Goal: Information Seeking & Learning: Check status

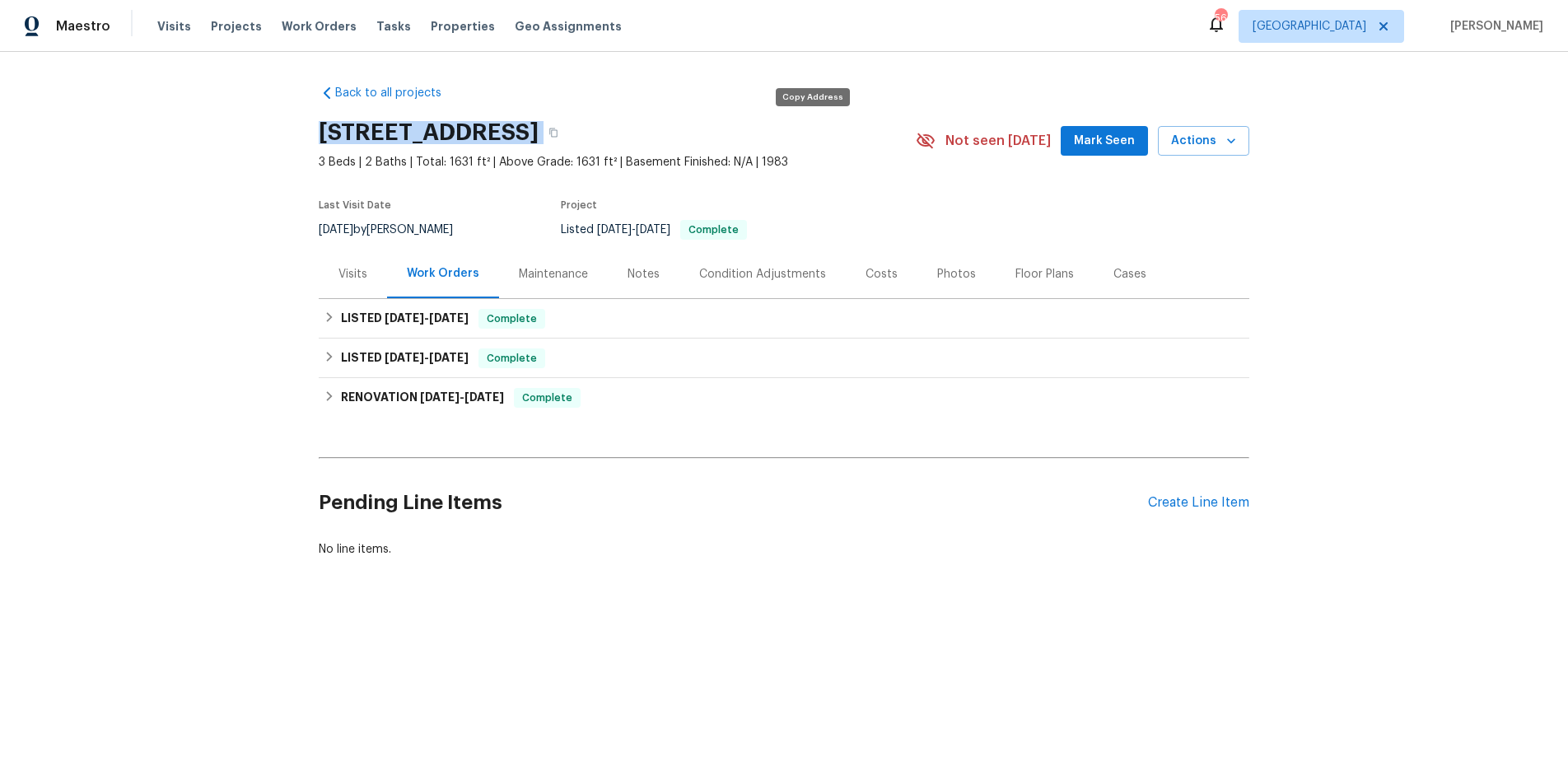
drag, startPoint x: 442, startPoint y: 138, endPoint x: 796, endPoint y: 136, distance: 354.0
click at [796, 136] on div "6921 Timbercroft Ln, Fayetteville, NC 28314" at bounding box center [616, 132] width 597 height 43
copy div "6921 Timbercroft Ln, Fayetteville, NC 28314"
click at [331, 310] on div "LISTED 8/7/25 - 8/12/25 Complete" at bounding box center [784, 318] width 921 height 20
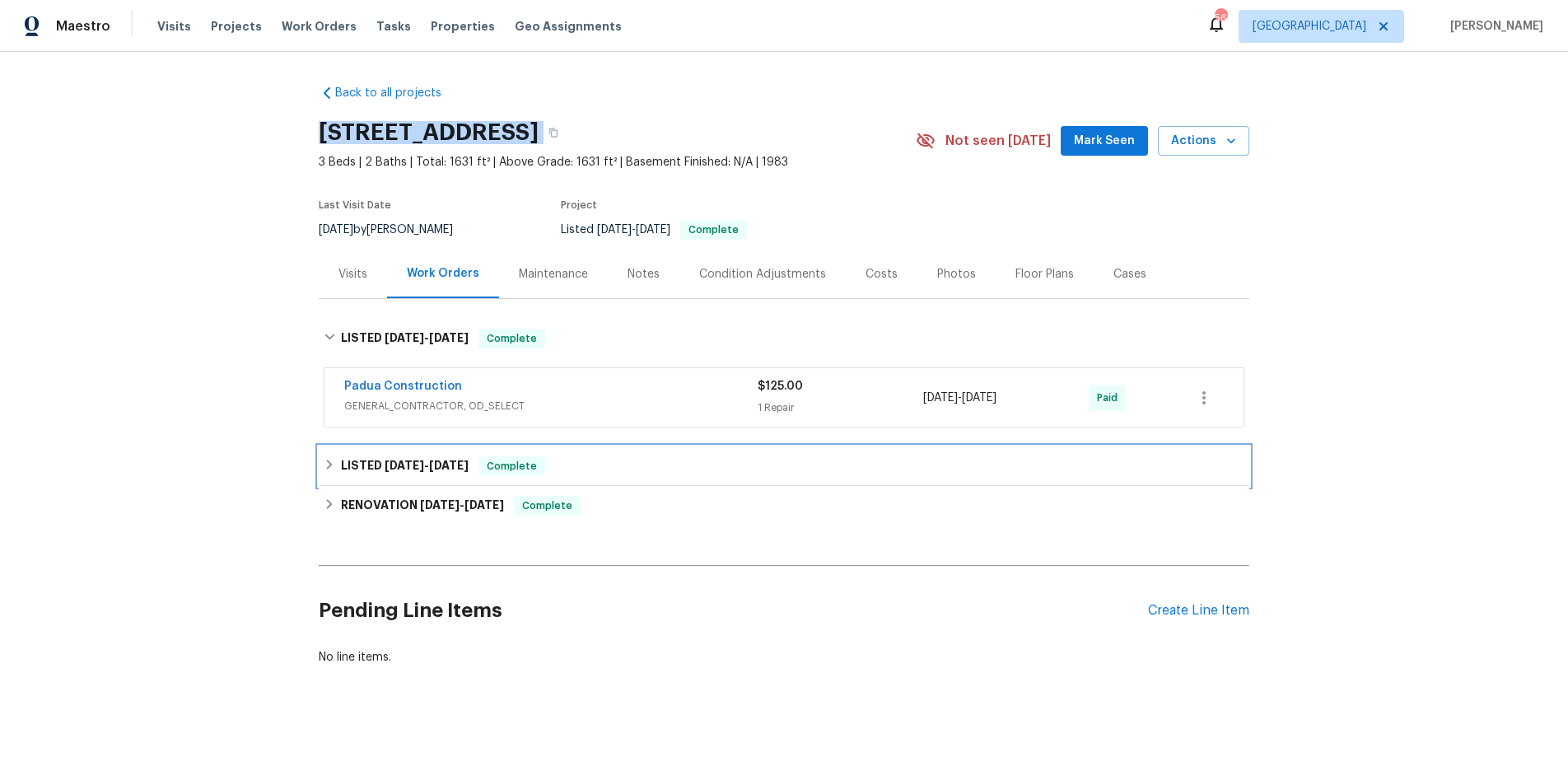
click at [330, 470] on div "LISTED 8/6/25 - 8/7/25 Complete" at bounding box center [784, 466] width 921 height 20
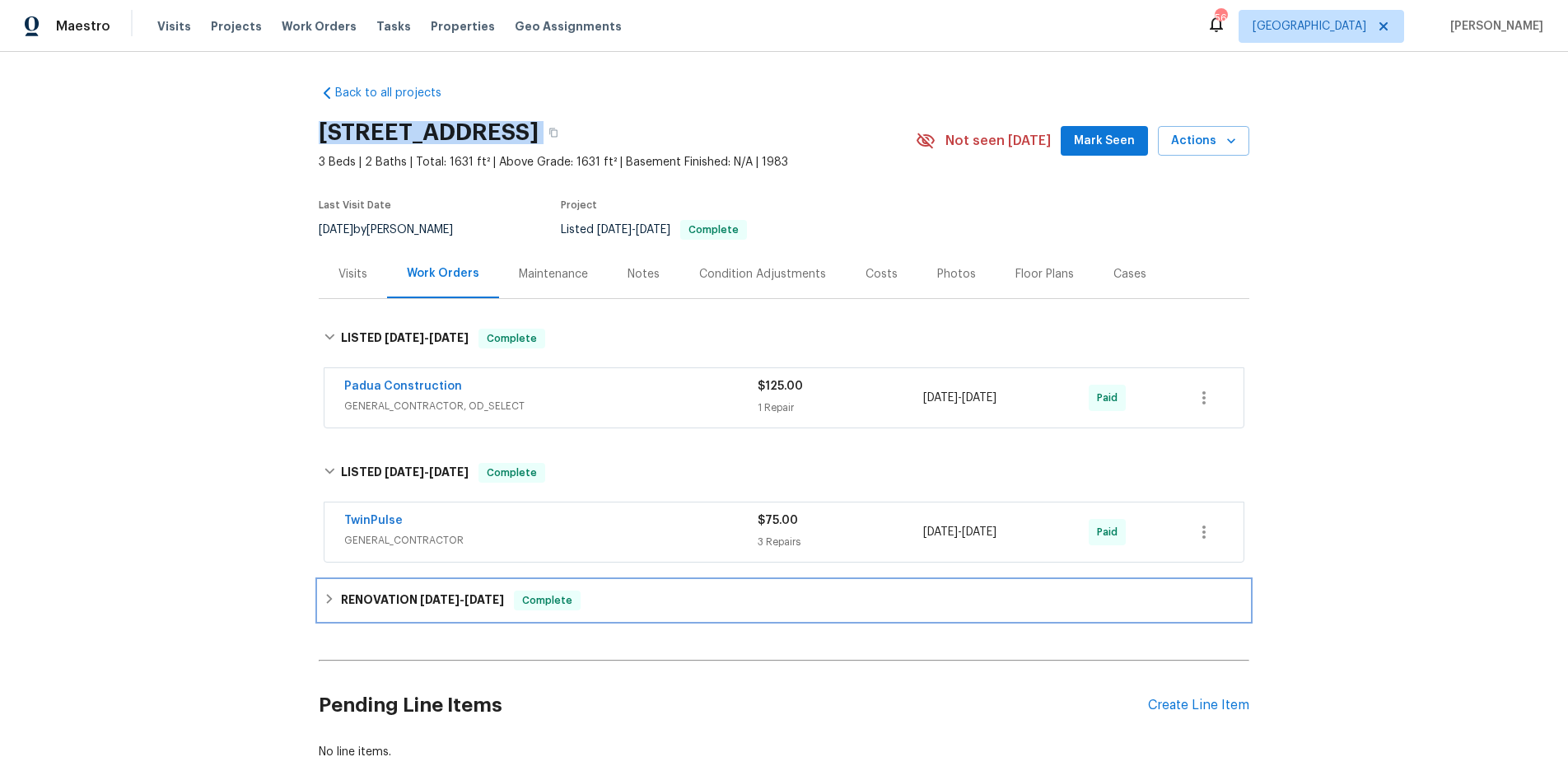
click at [321, 610] on div "RENOVATION 7/22/25 - 8/1/25 Complete" at bounding box center [784, 600] width 930 height 39
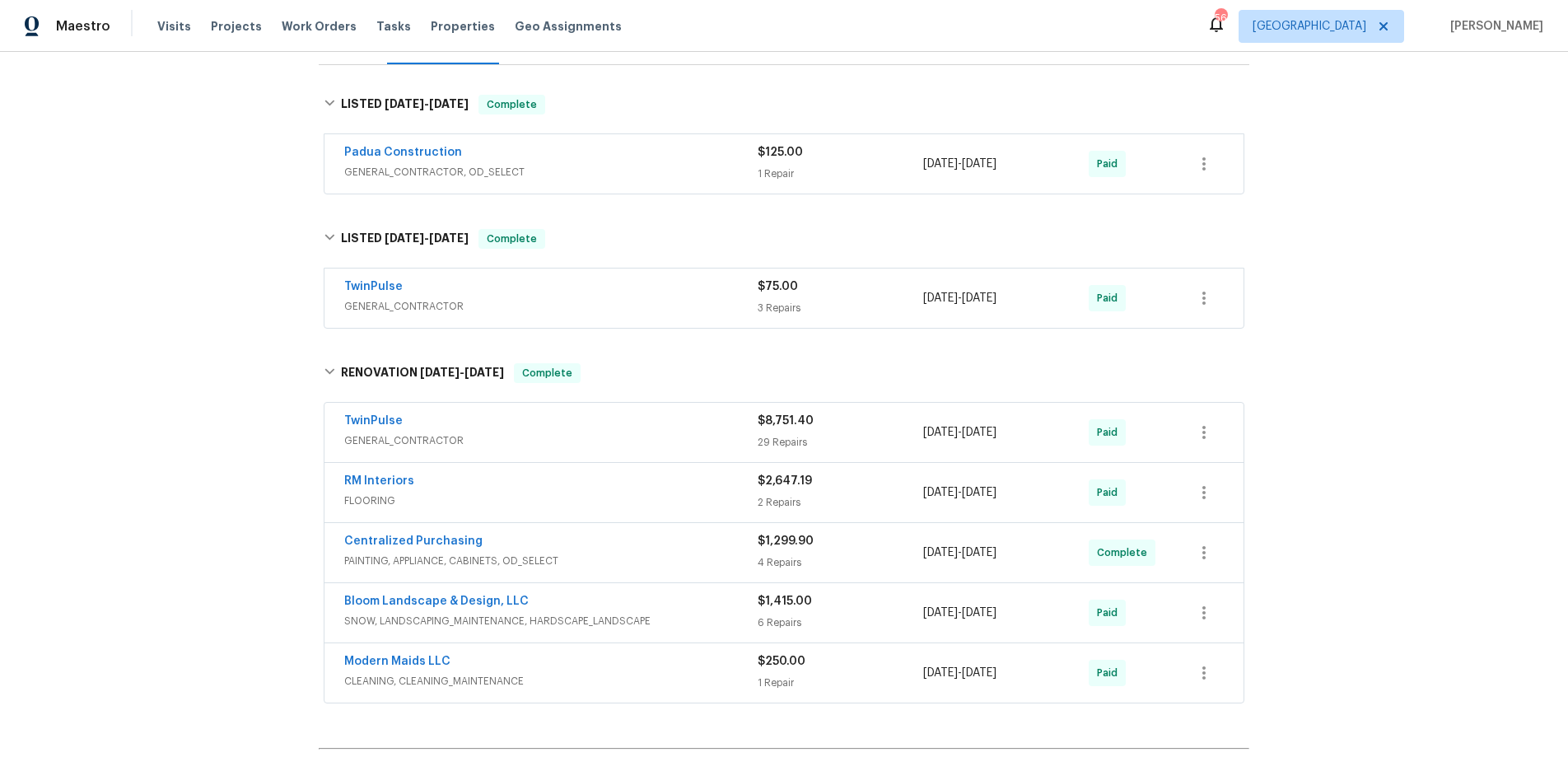
click at [190, 537] on div "Back to all projects 6921 Timbercroft Ln, Fayetteville, NC 28314 3 Beds | 2 Bat…" at bounding box center [784, 404] width 1568 height 704
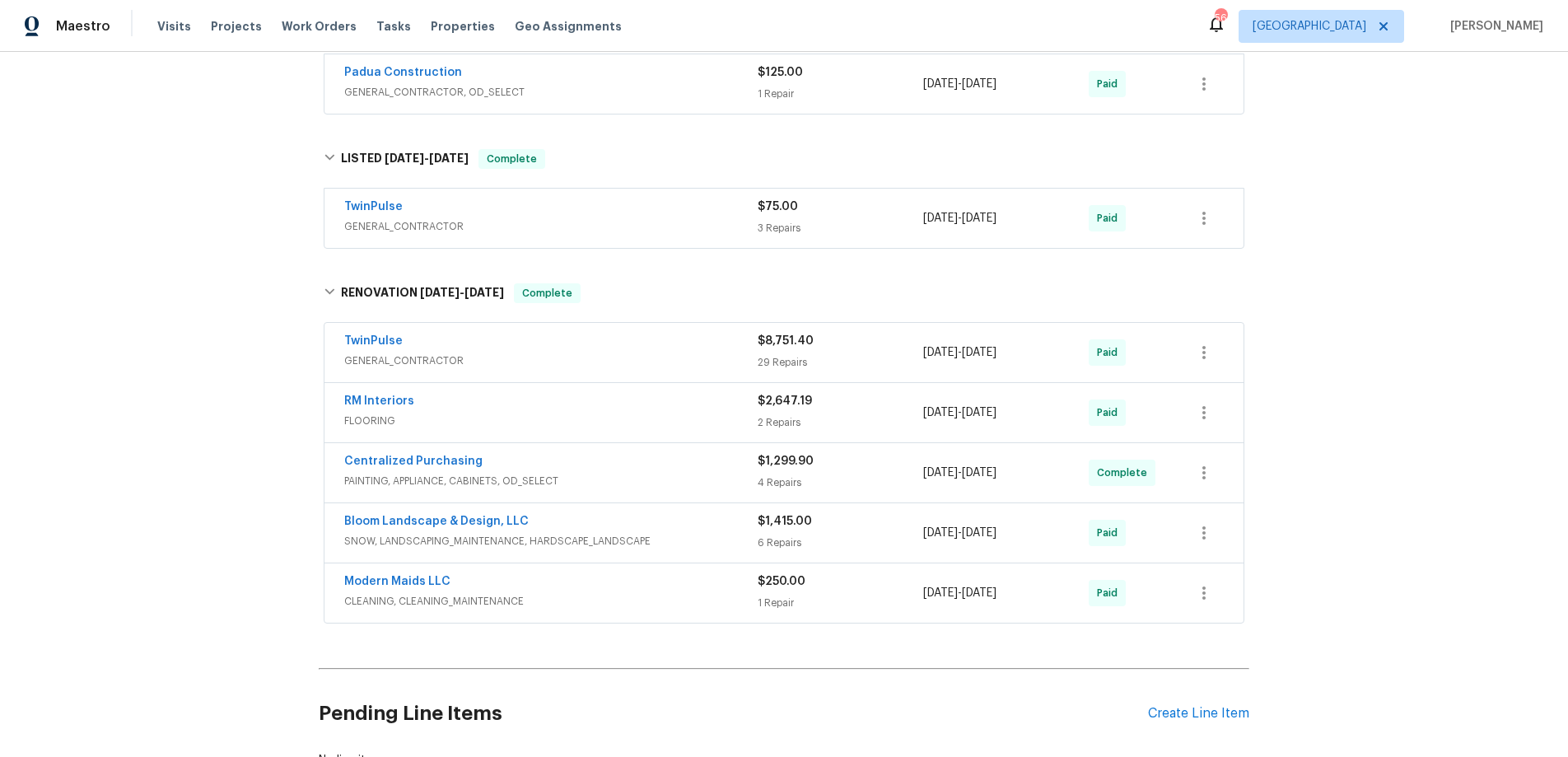
scroll to position [450, 0]
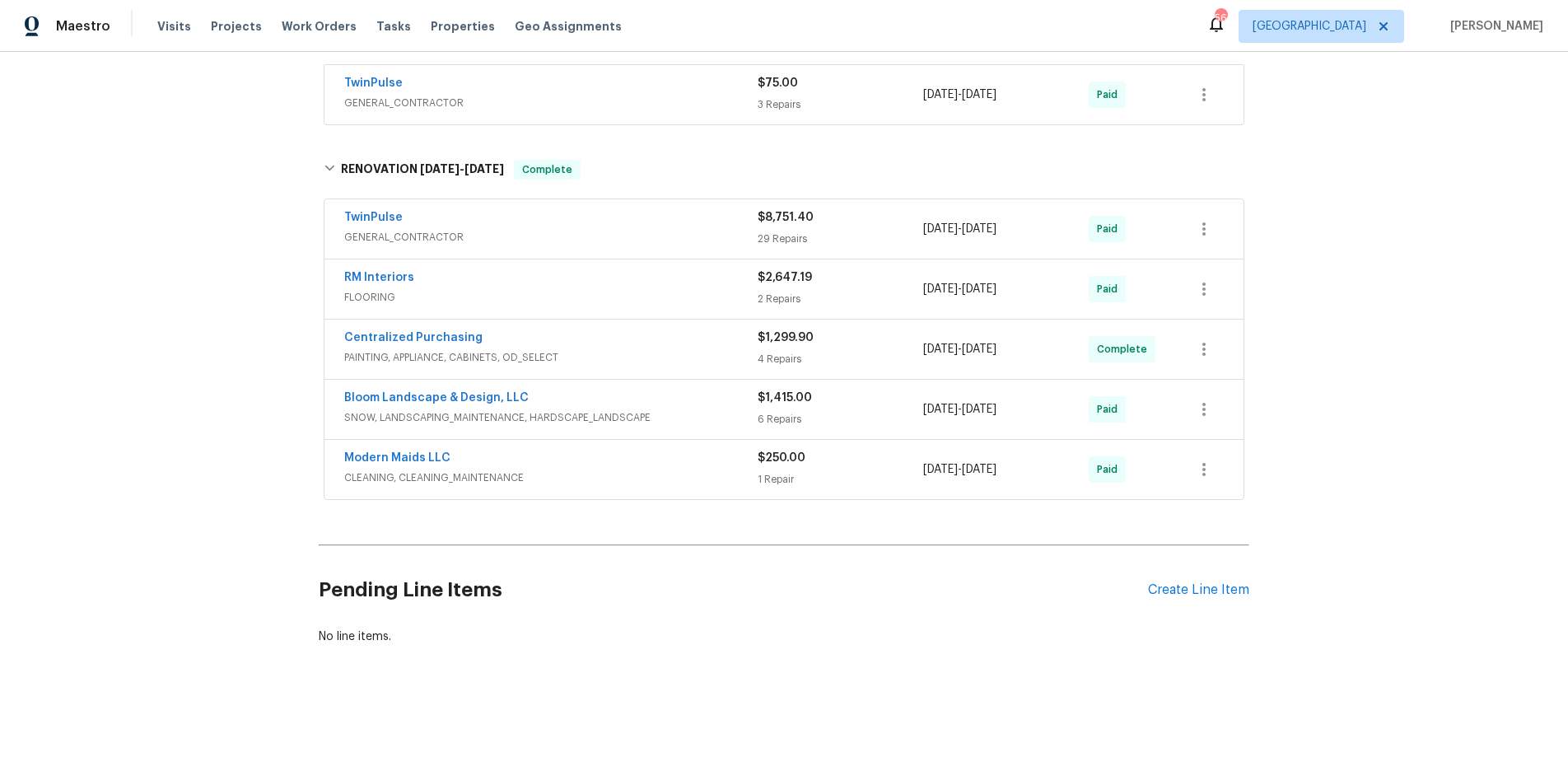
click at [190, 548] on div "Back to all projects 6921 Timbercroft Ln, Fayetteville, NC 28314 3 Beds | 2 Bat…" at bounding box center [784, 404] width 1568 height 704
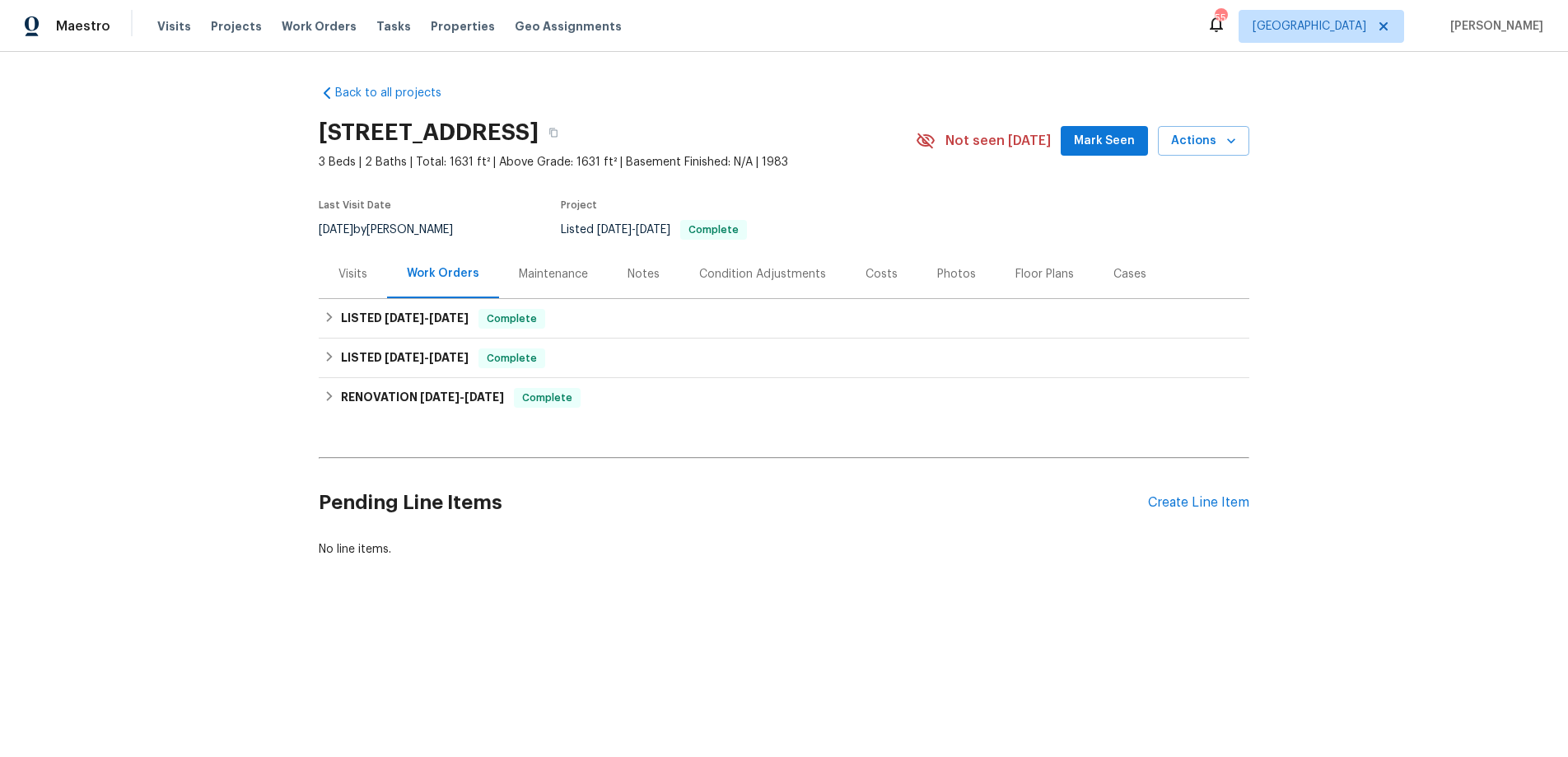
click at [951, 271] on div "Photos" at bounding box center [956, 274] width 39 height 17
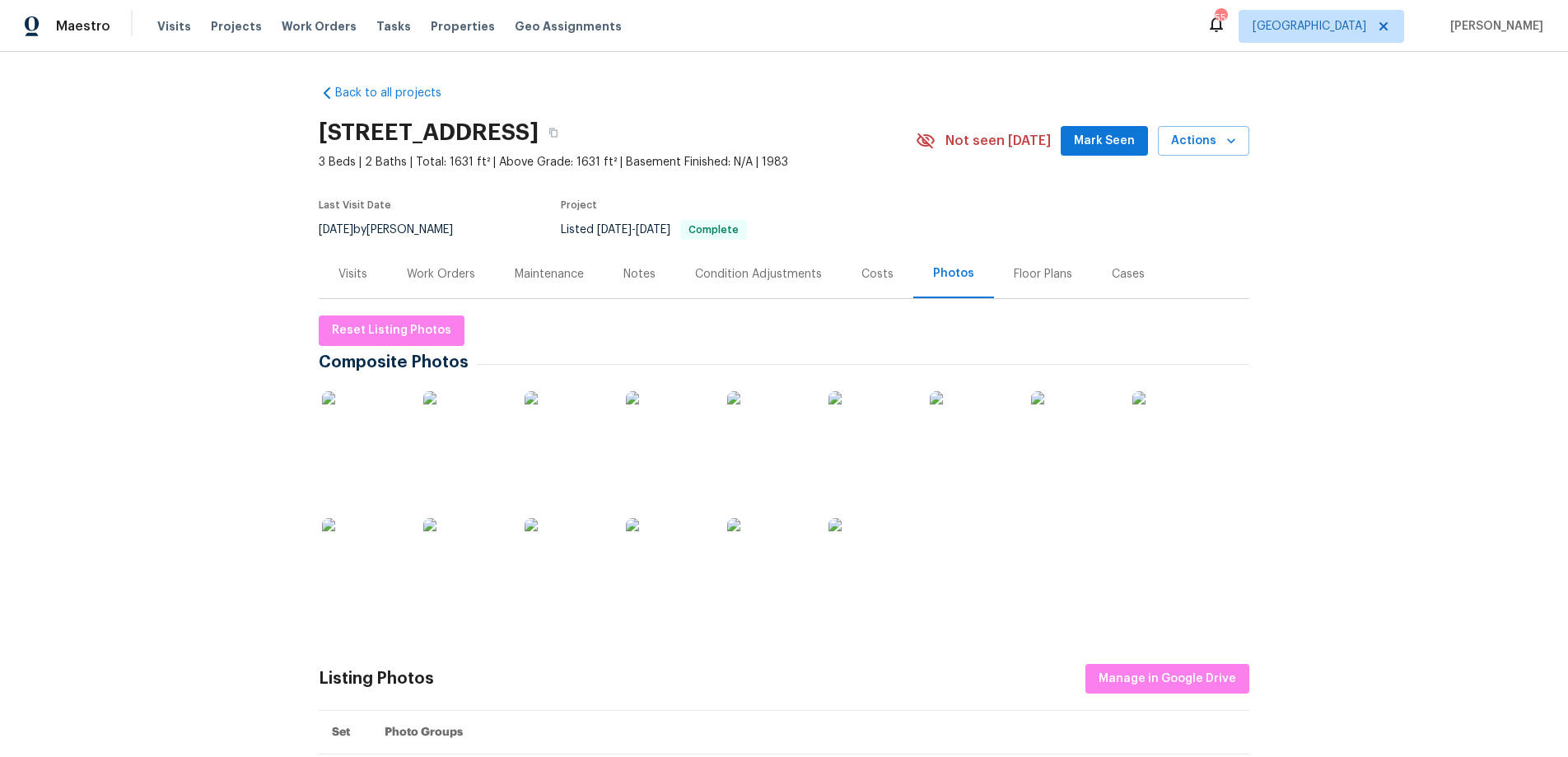
click at [1141, 421] on img at bounding box center [1173, 432] width 83 height 83
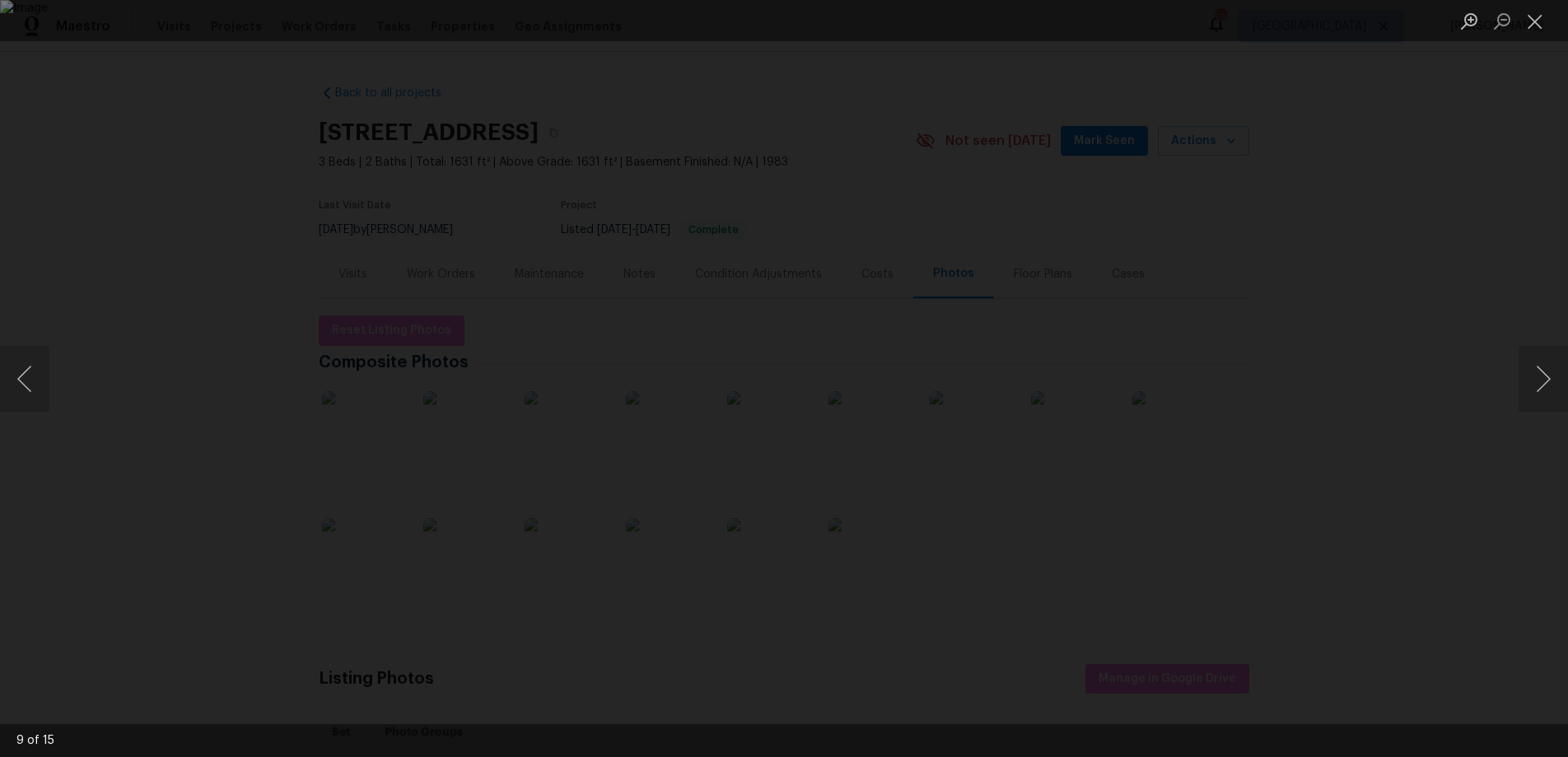
click at [1421, 519] on div "Lightbox" at bounding box center [784, 378] width 1568 height 757
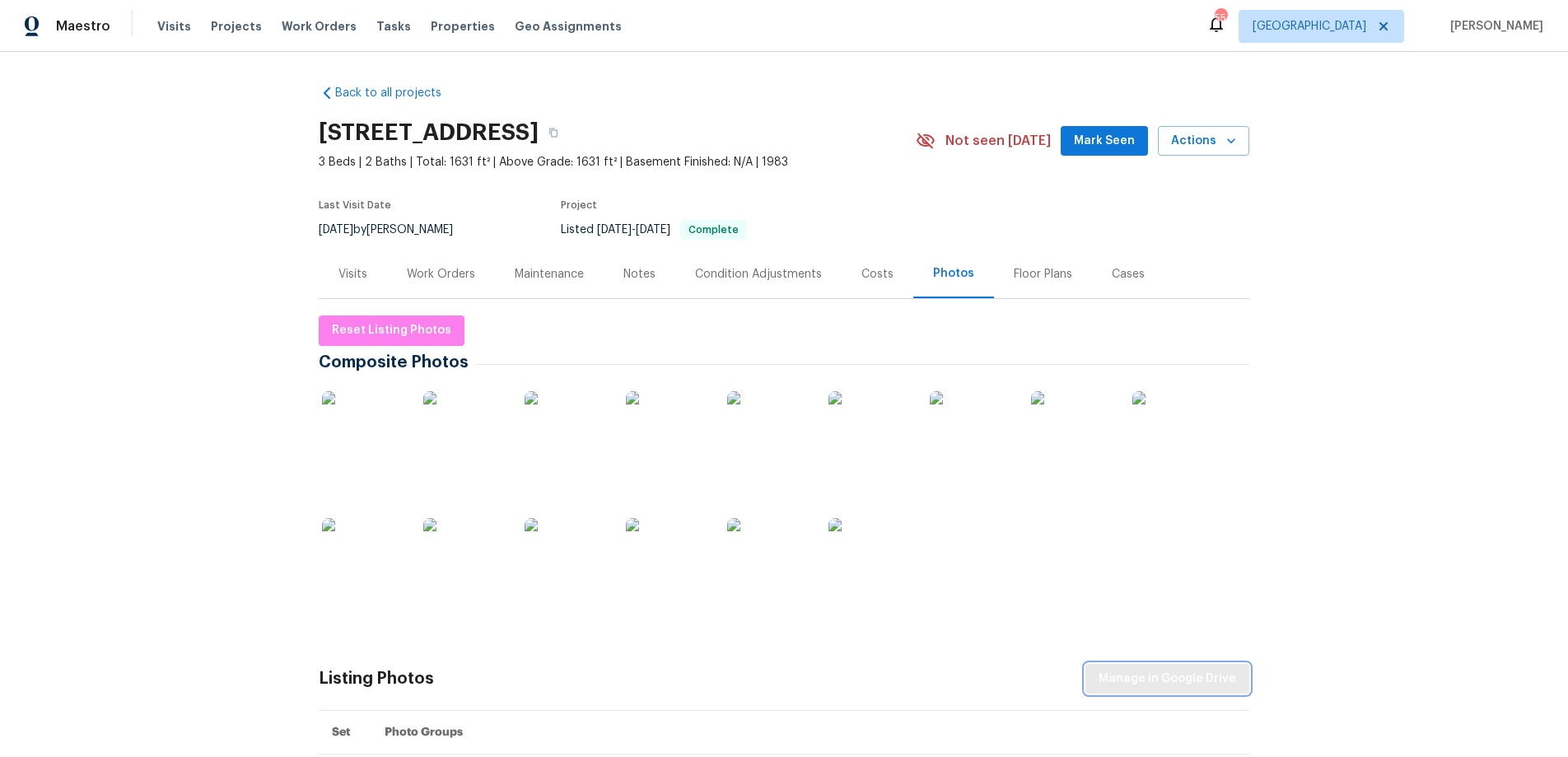
click at [1204, 683] on span "Manage in Google Drive" at bounding box center [1167, 679] width 137 height 21
click at [775, 555] on img at bounding box center [768, 559] width 83 height 83
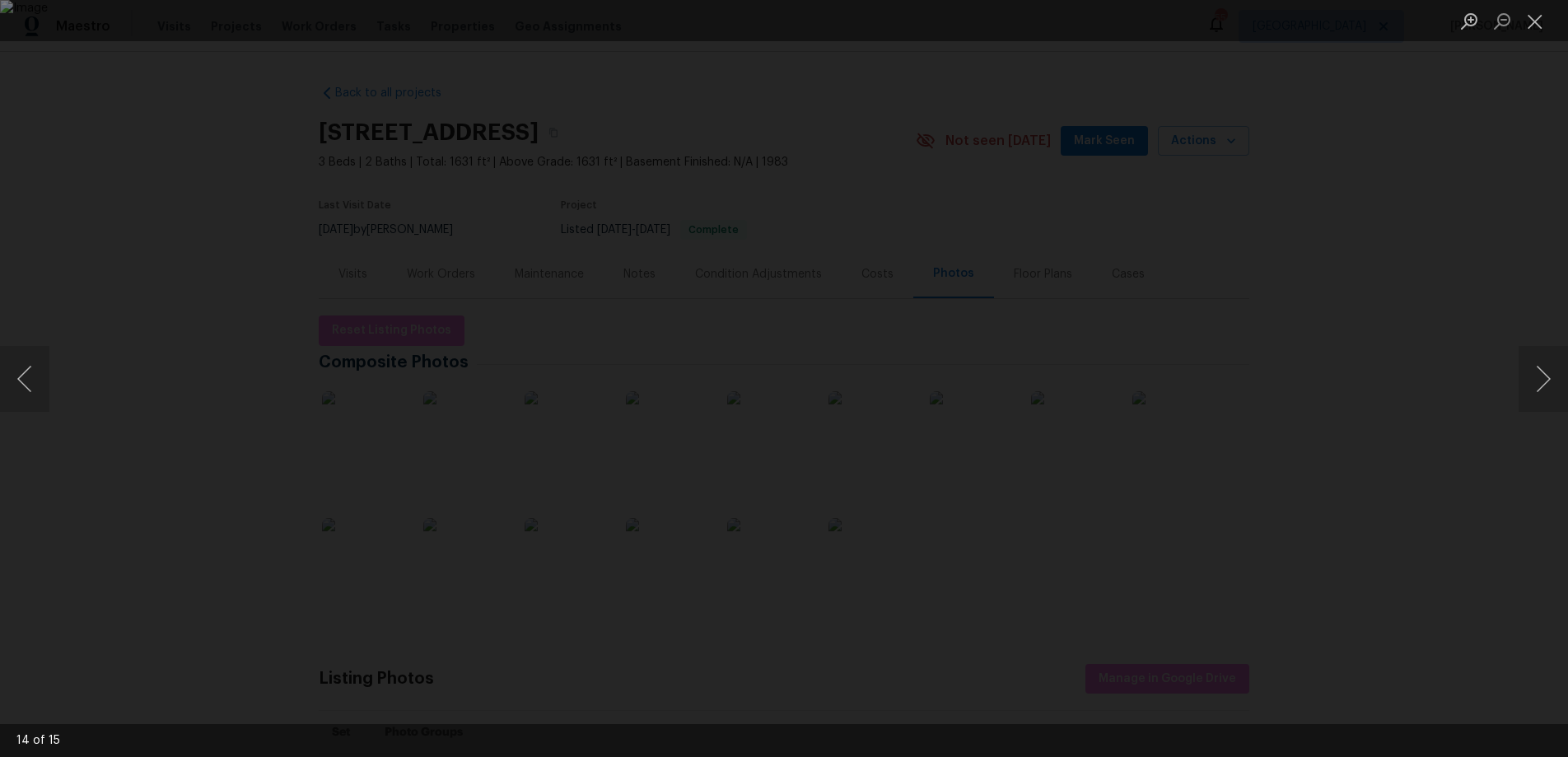
click at [196, 223] on div "Lightbox" at bounding box center [784, 378] width 1568 height 757
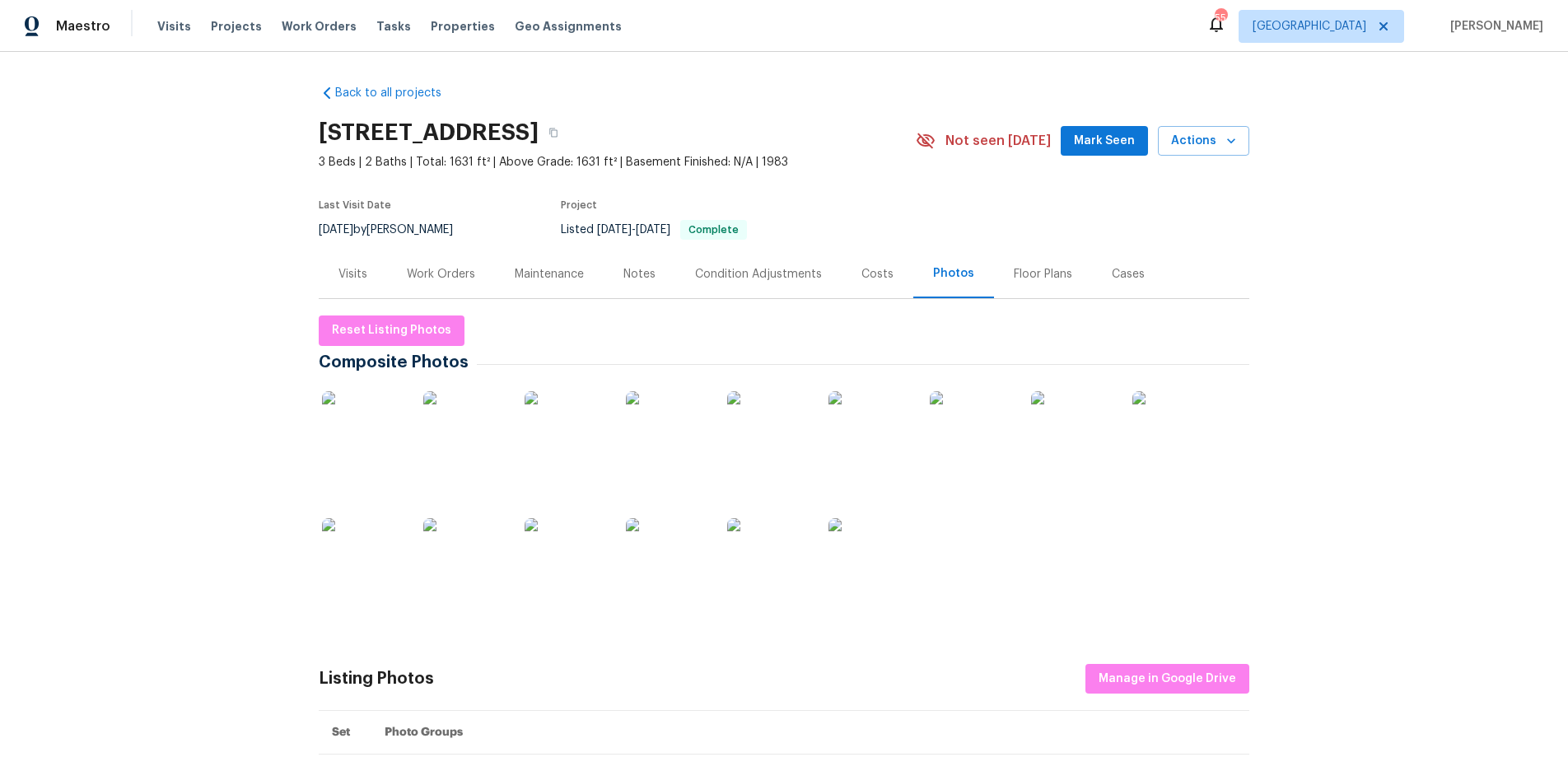
click at [770, 553] on img at bounding box center [768, 559] width 83 height 83
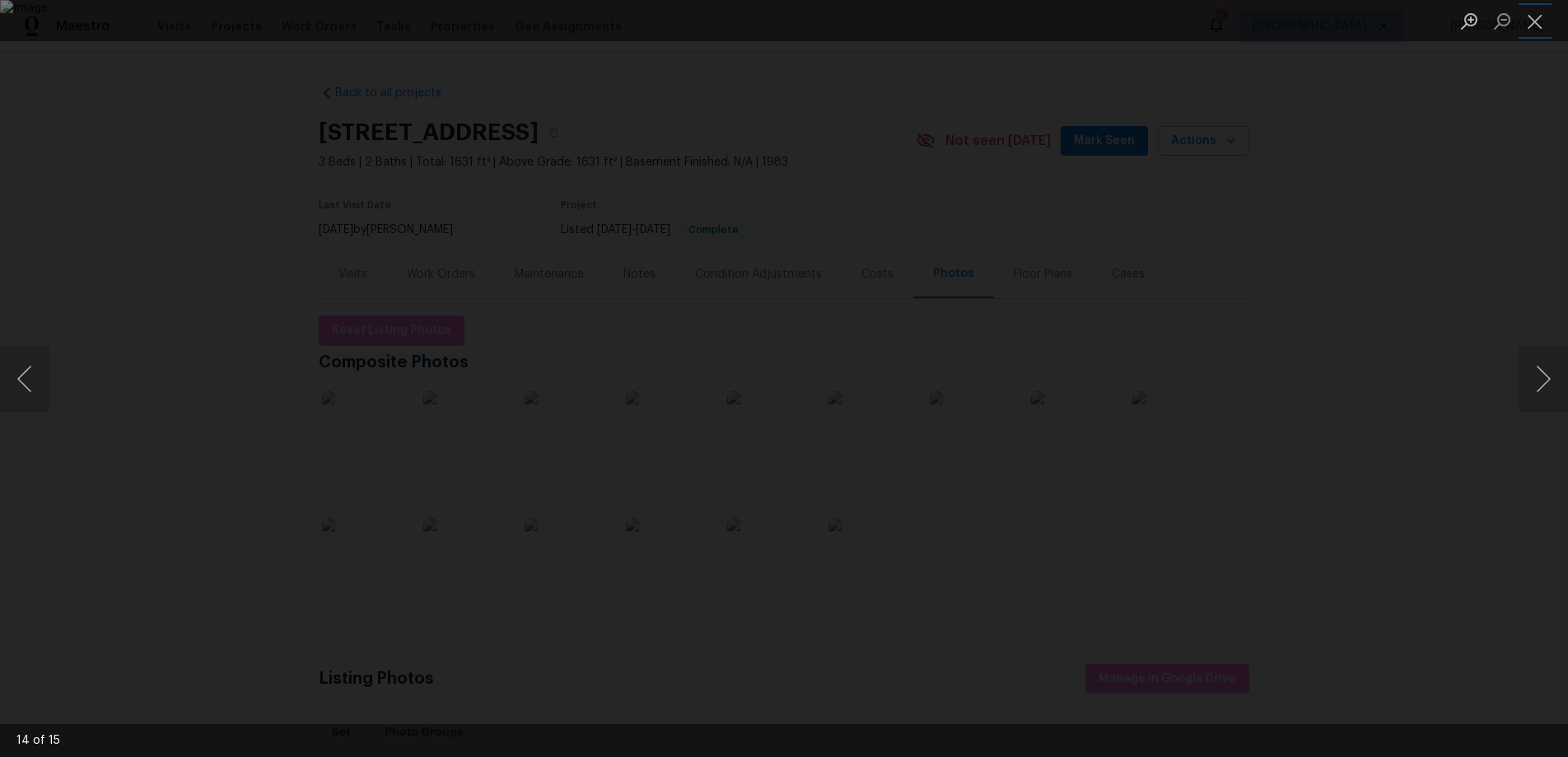
drag, startPoint x: 1539, startPoint y: 23, endPoint x: 1511, endPoint y: 50, distance: 38.9
click at [1538, 23] on button "Close lightbox" at bounding box center [1534, 21] width 33 height 29
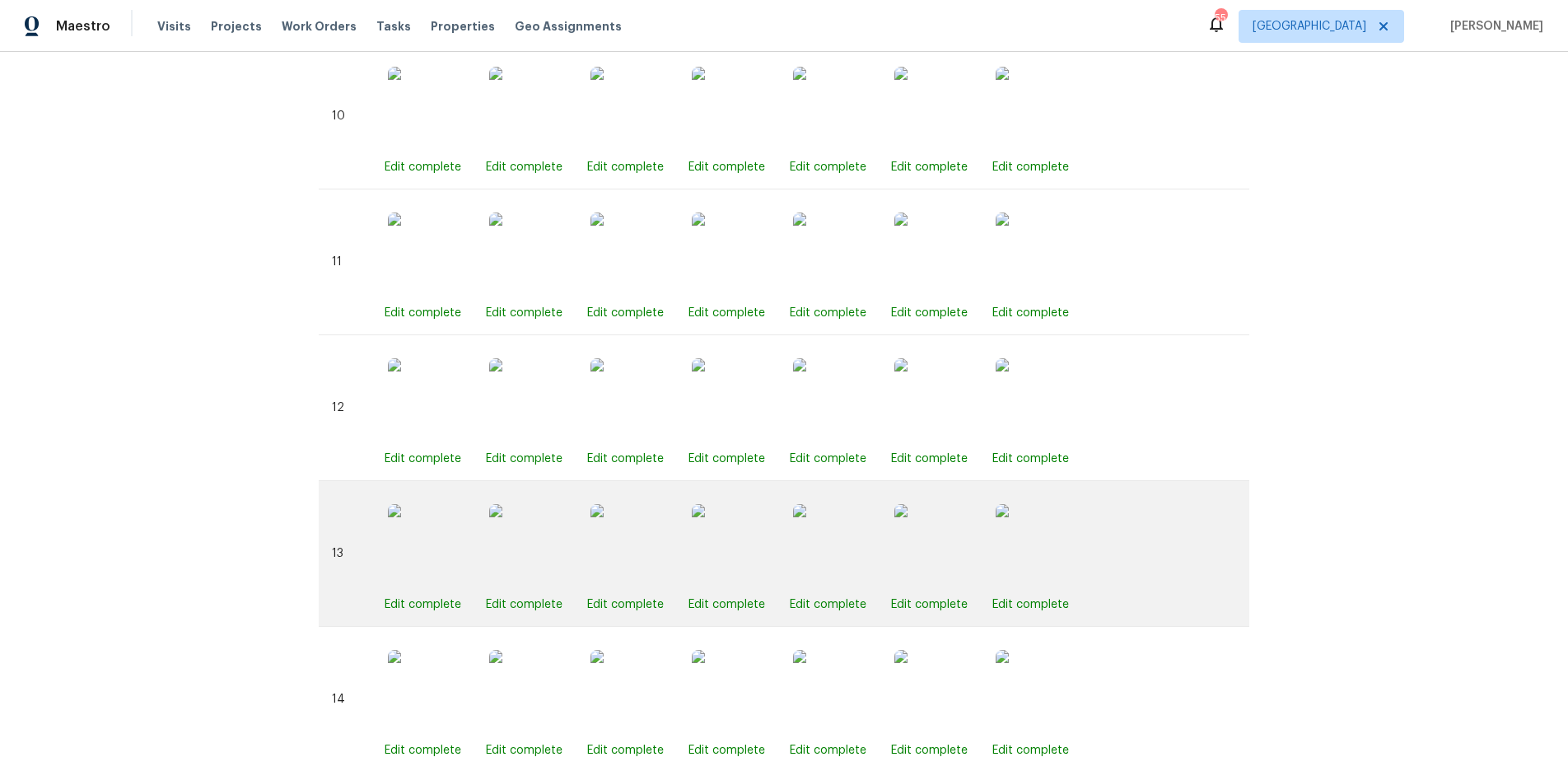
scroll to position [2294, 0]
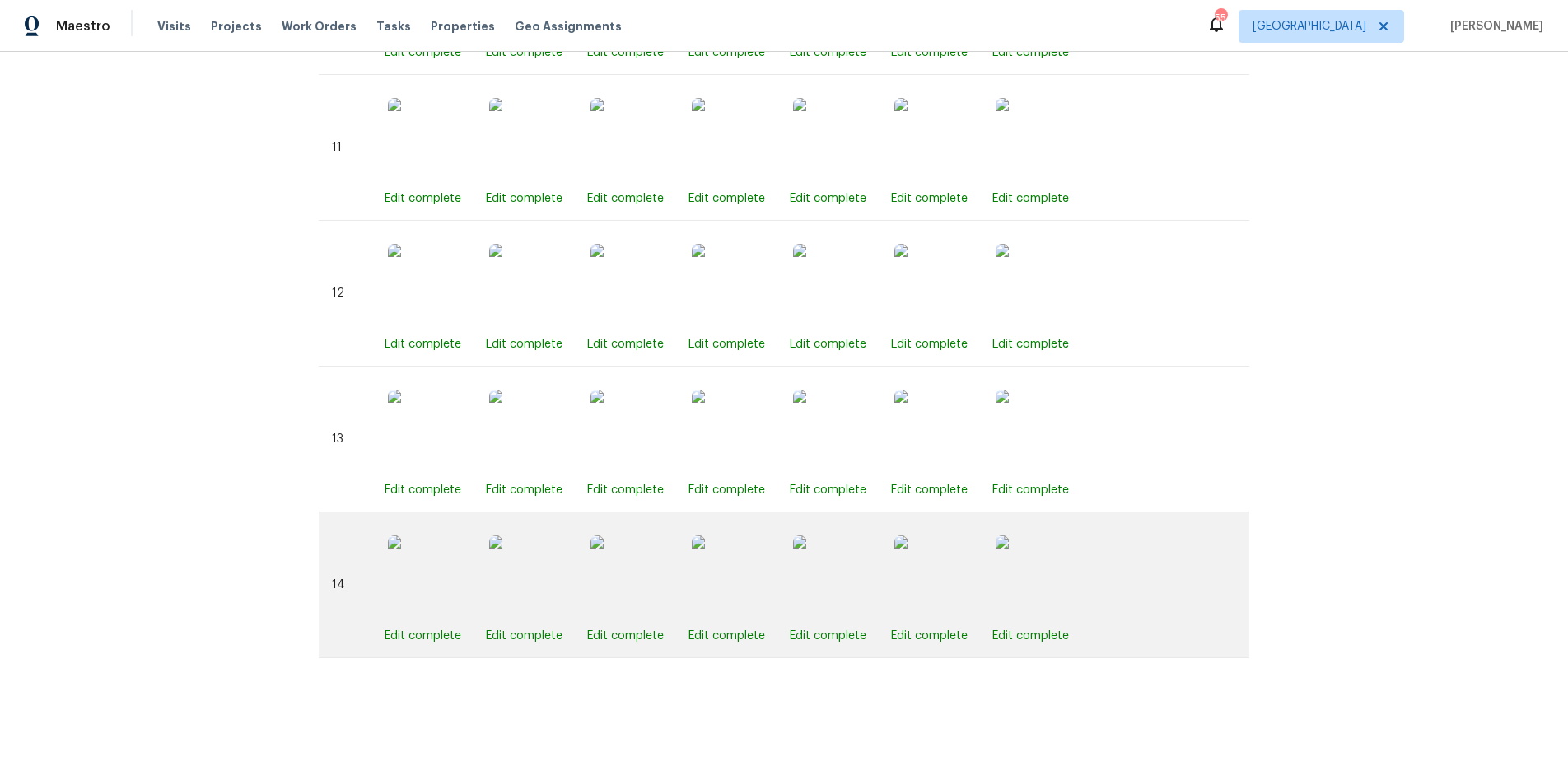
click at [1057, 557] on img at bounding box center [1037, 577] width 83 height 83
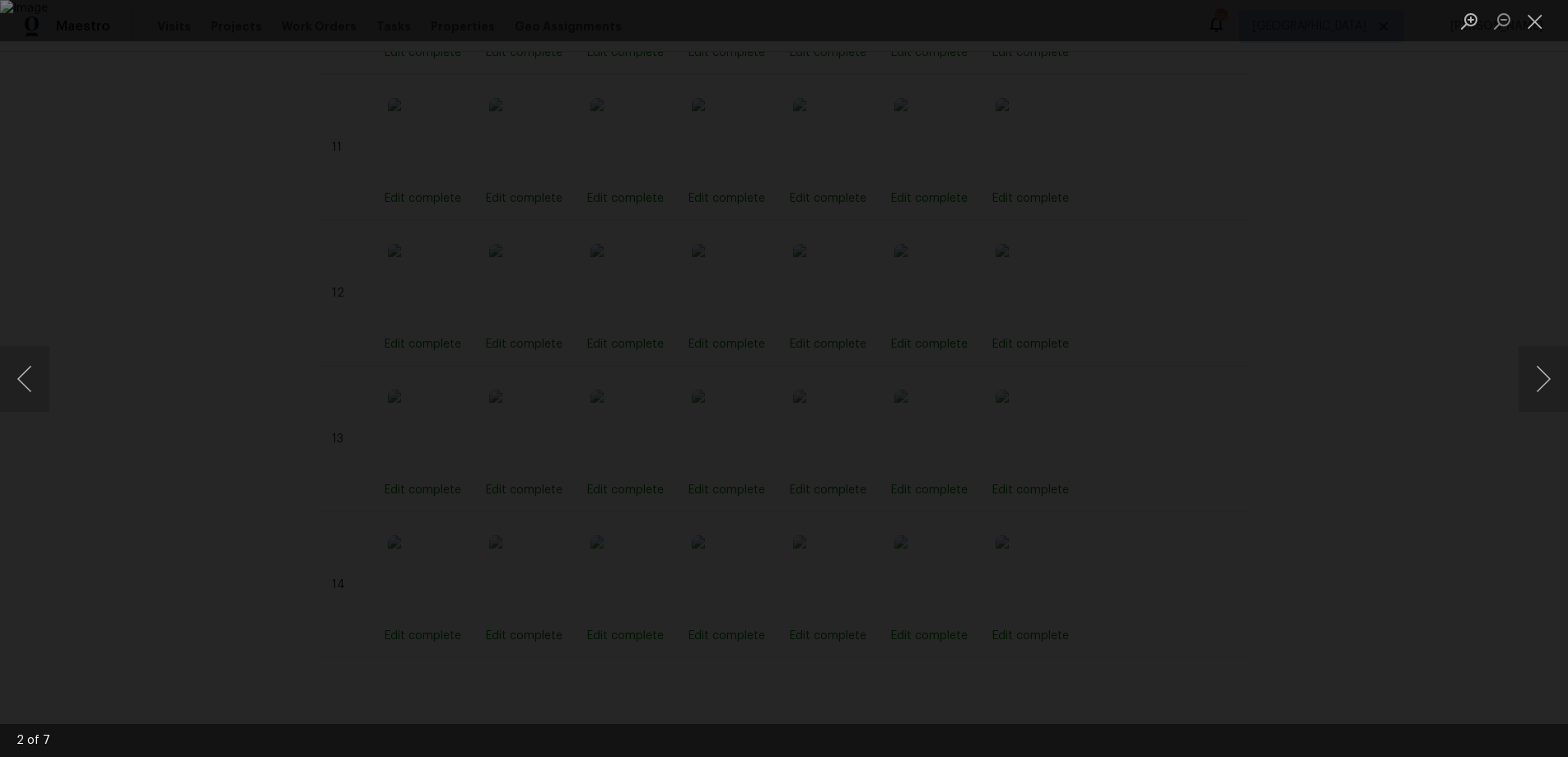
click at [1323, 377] on div "Lightbox" at bounding box center [784, 378] width 1568 height 757
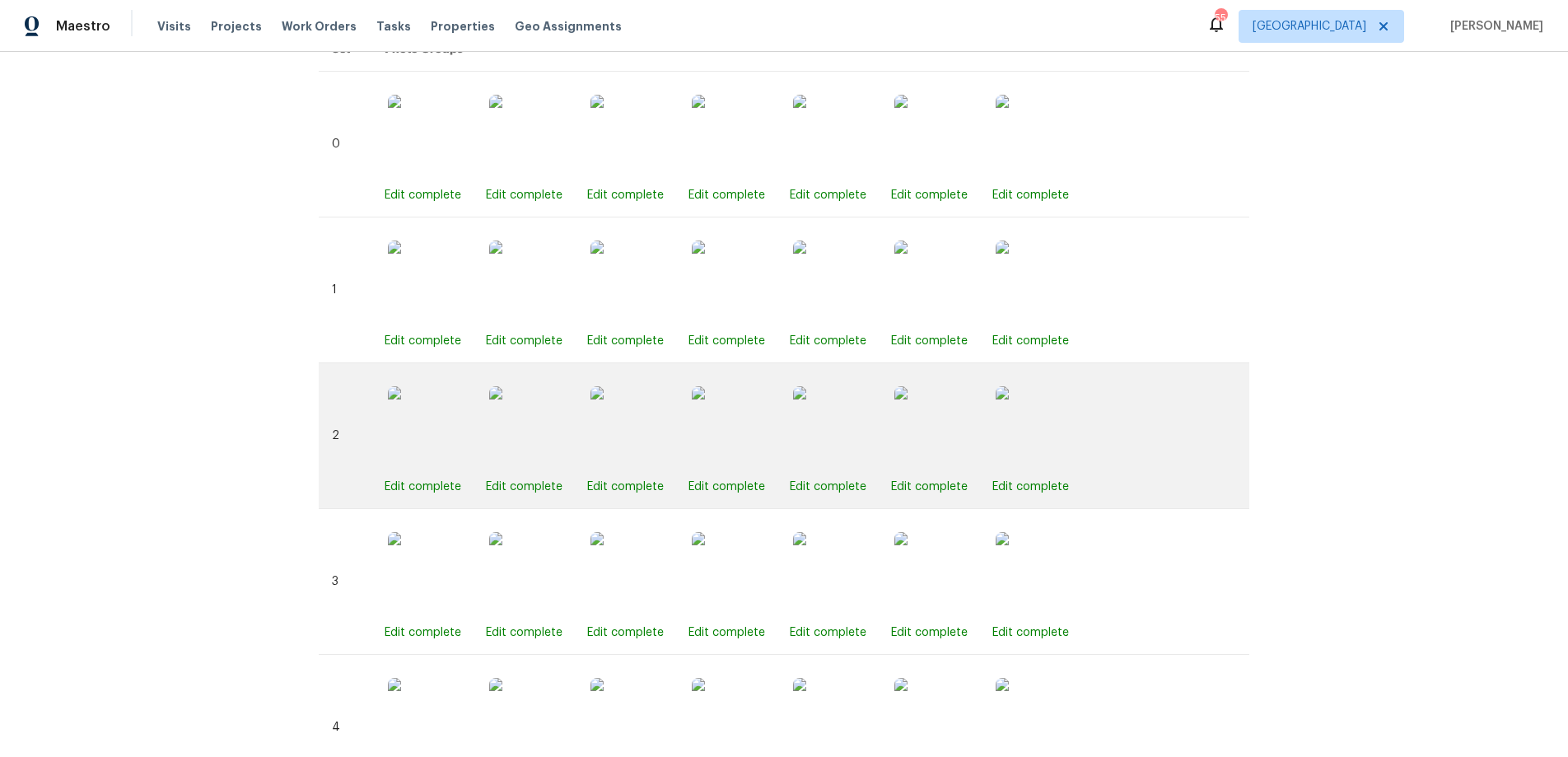
scroll to position [544, 0]
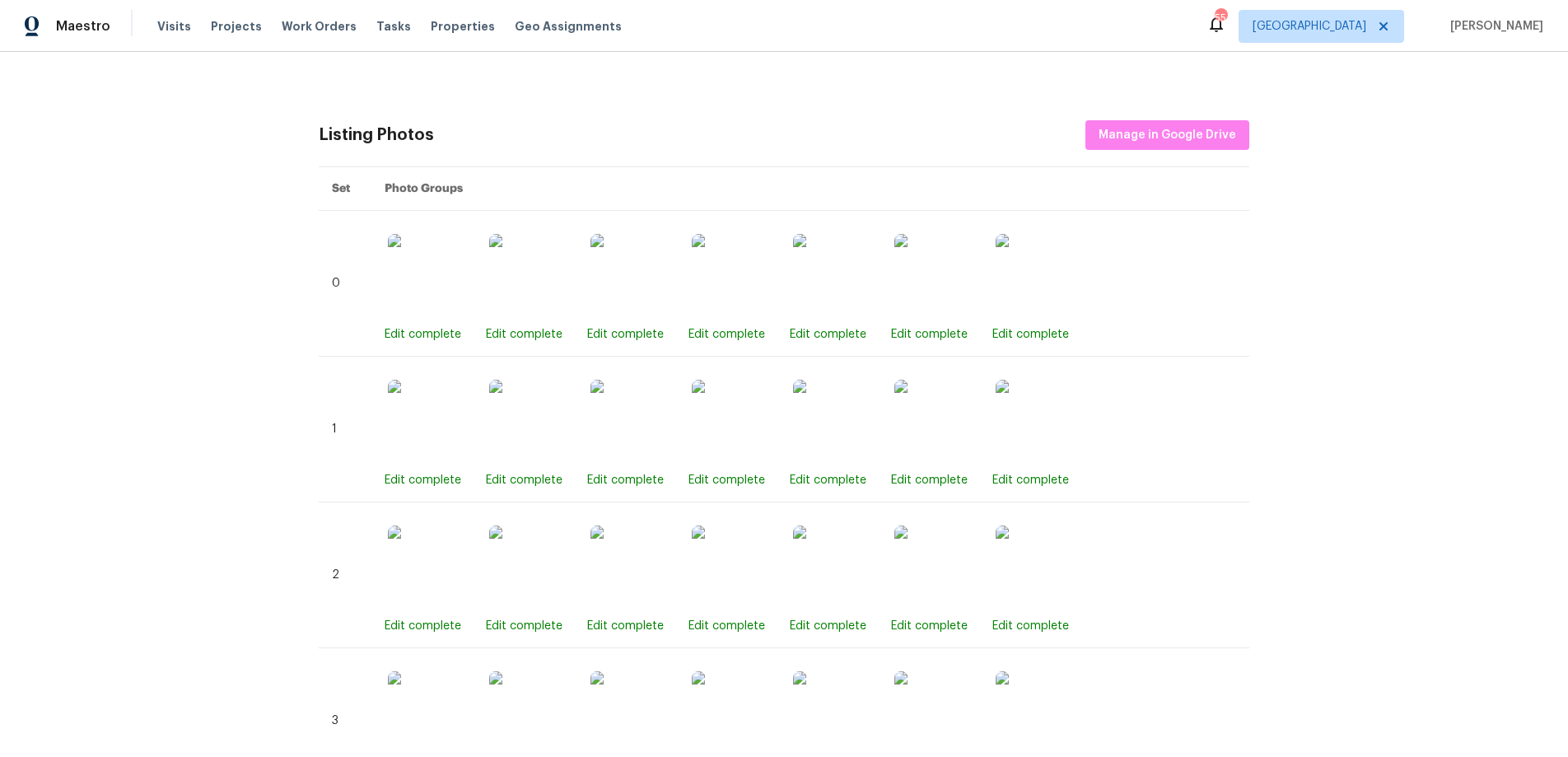
click at [406, 195] on th "Photo Groups" at bounding box center [810, 189] width 877 height 43
click at [413, 183] on th "Photo Groups" at bounding box center [810, 189] width 877 height 43
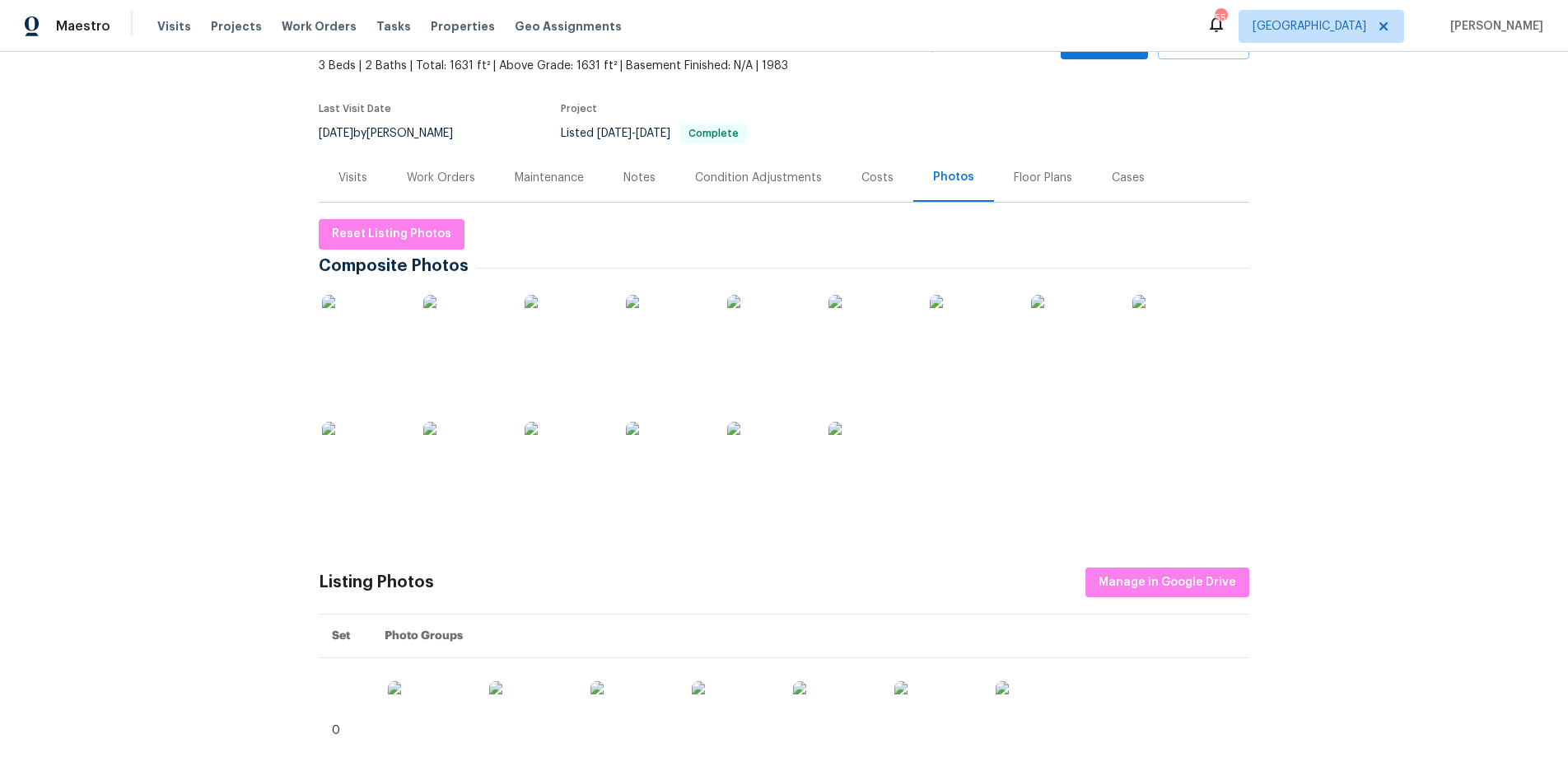
scroll to position [0, 0]
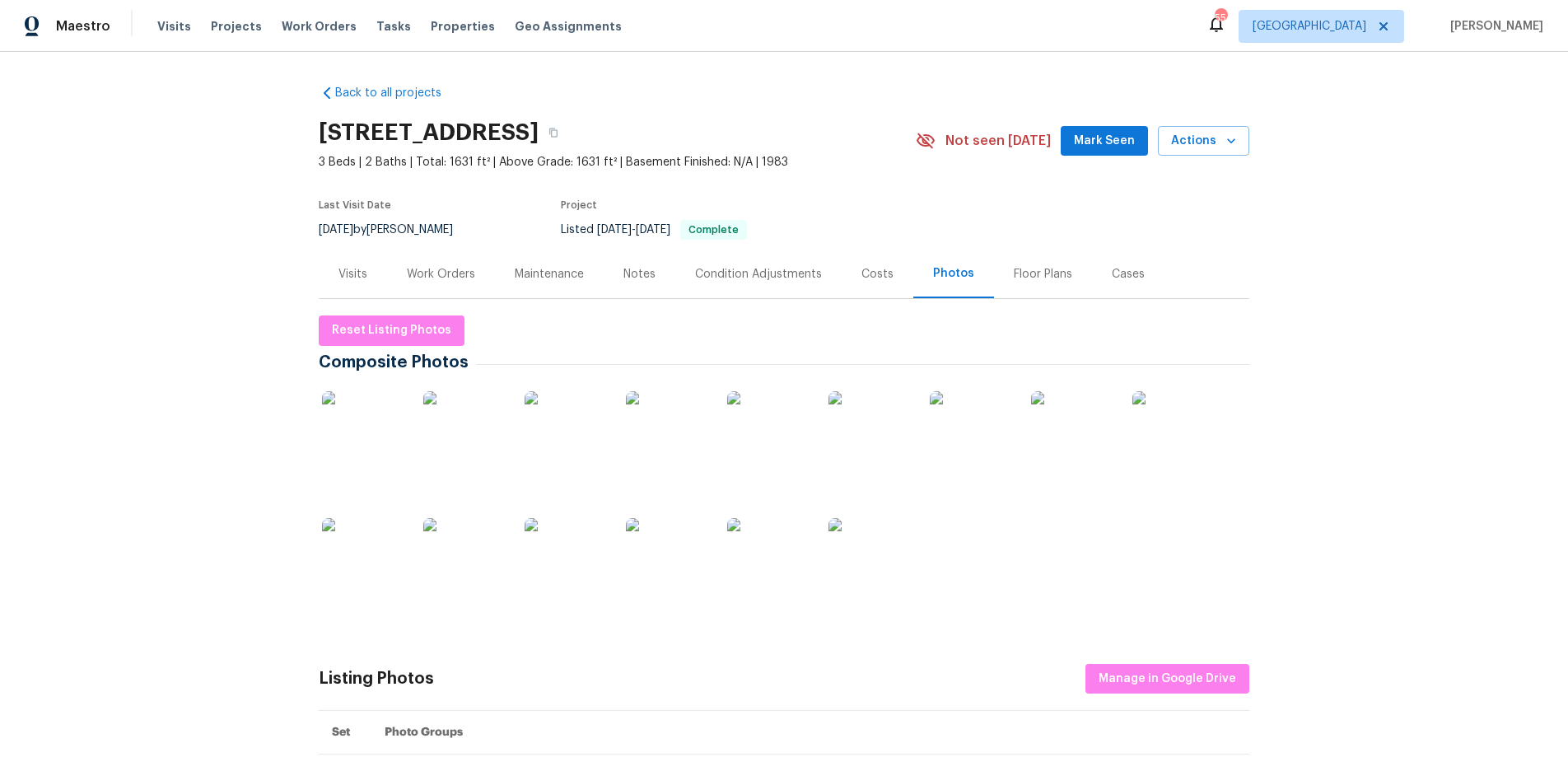
click at [350, 277] on div "Visits" at bounding box center [352, 274] width 29 height 17
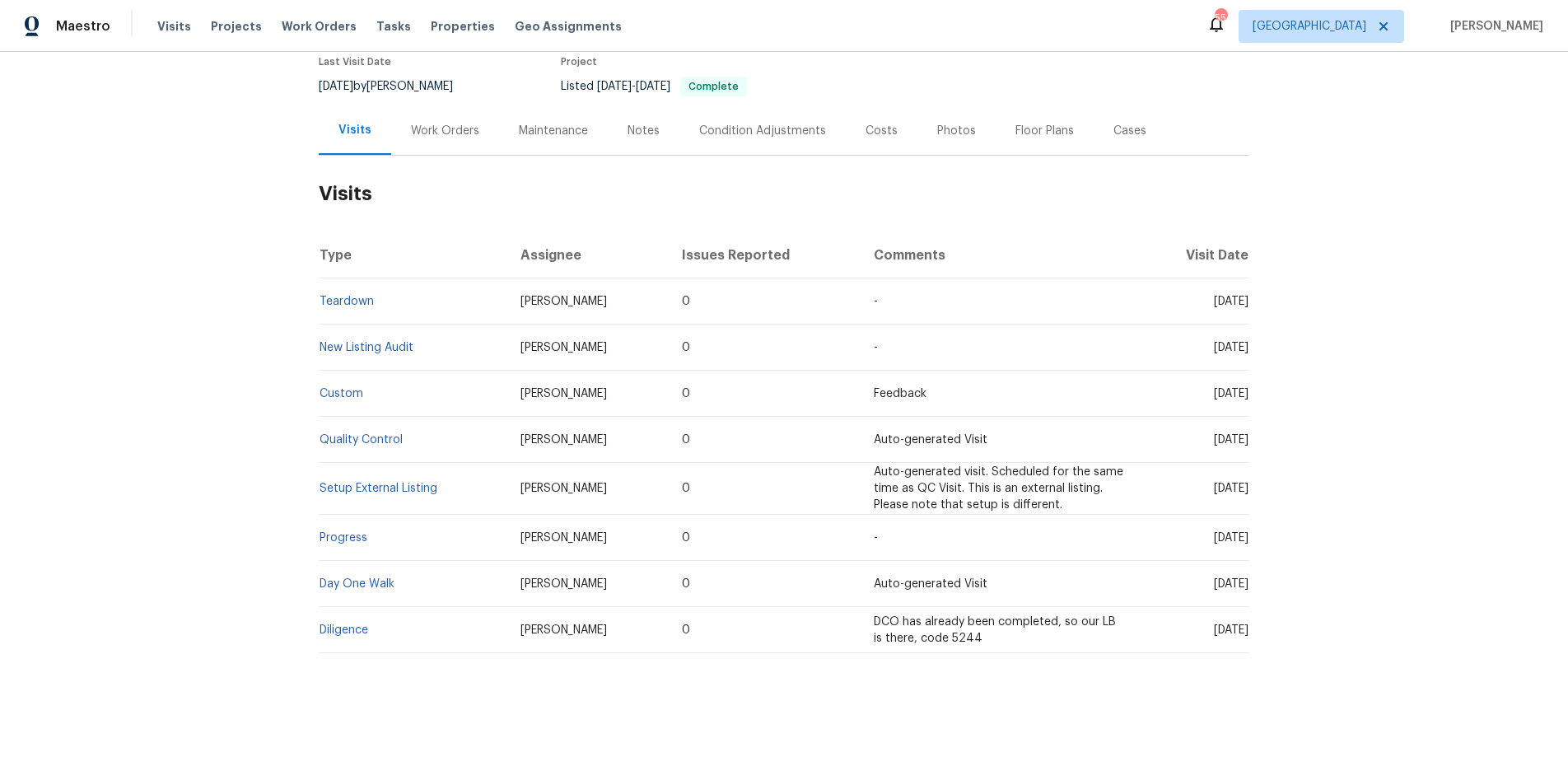
scroll to position [163, 0]
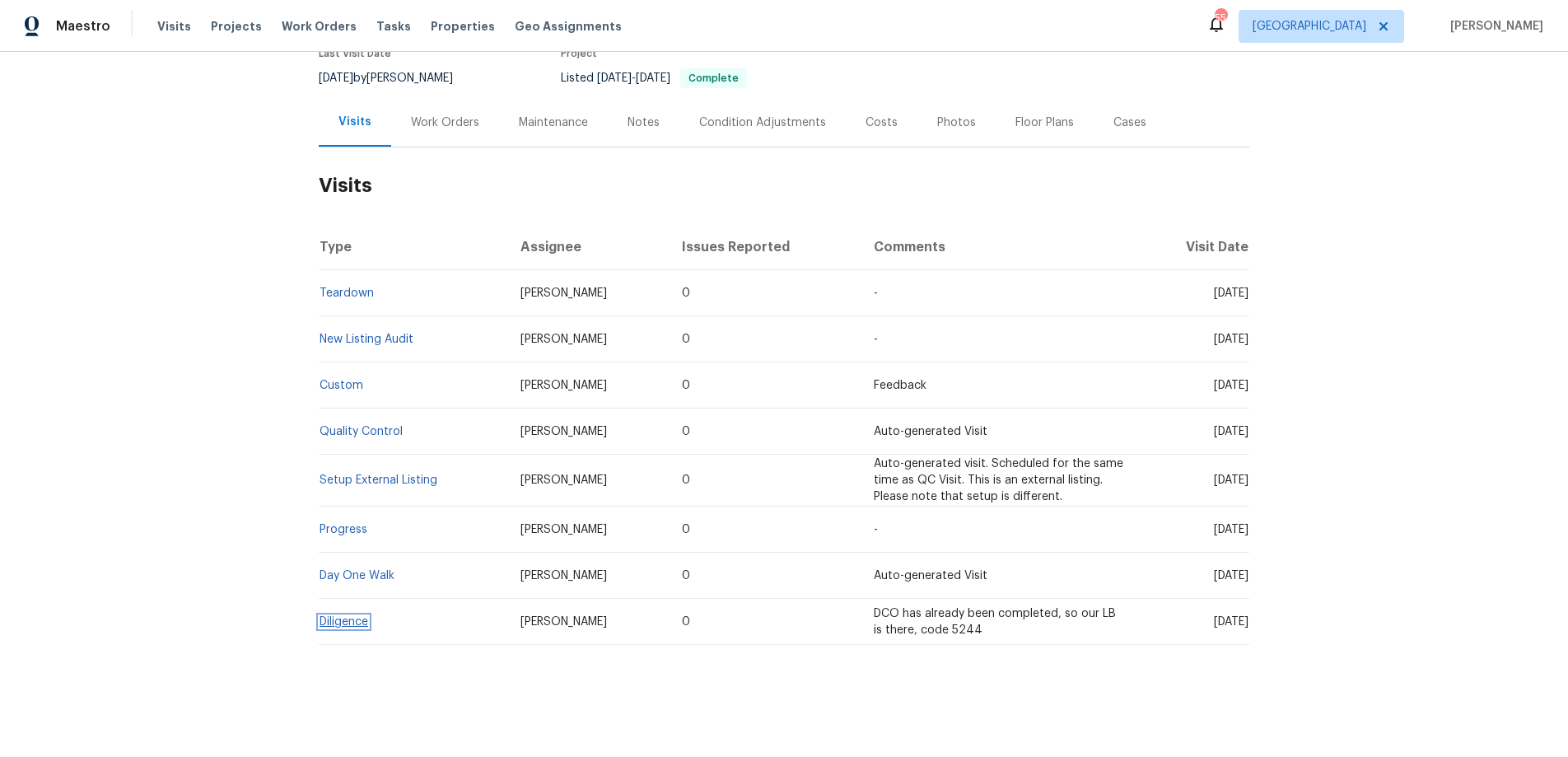
click at [333, 616] on link "Diligence" at bounding box center [344, 622] width 49 height 11
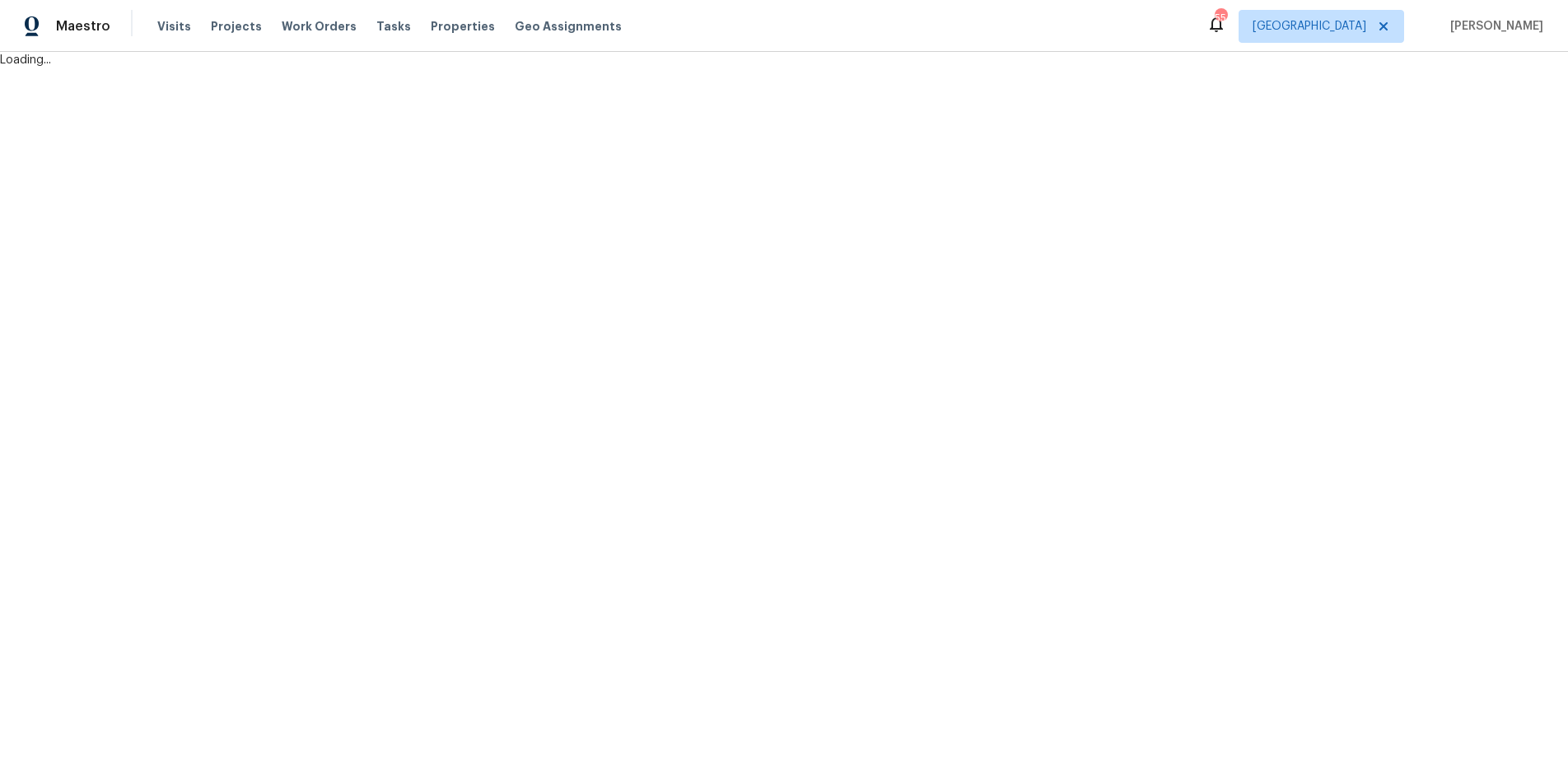
click at [330, 69] on html "Maestro Visits Projects Work Orders Tasks Properties Geo Assignments 55 Raleigh…" at bounding box center [784, 34] width 1568 height 69
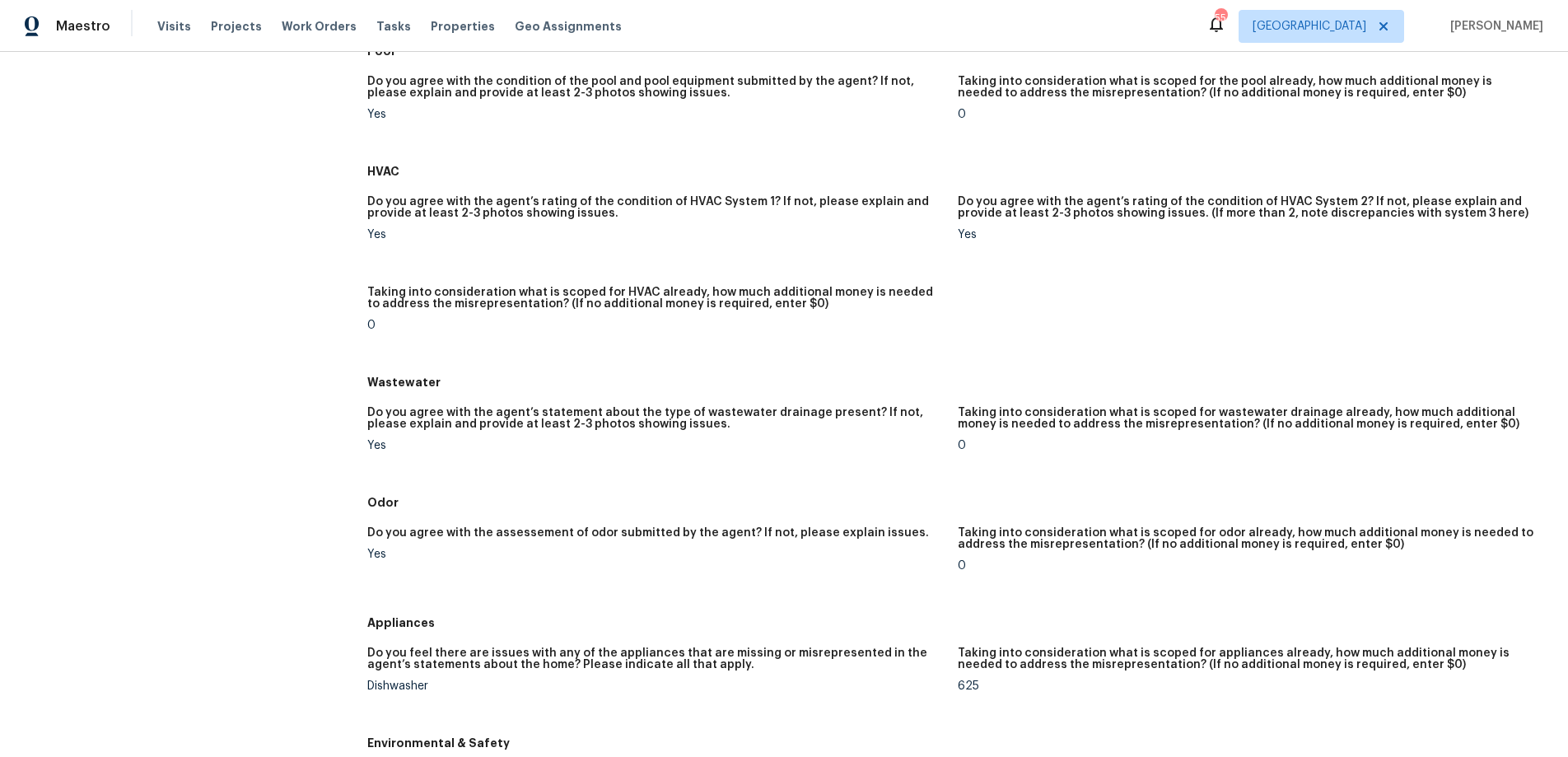
scroll to position [2024, 0]
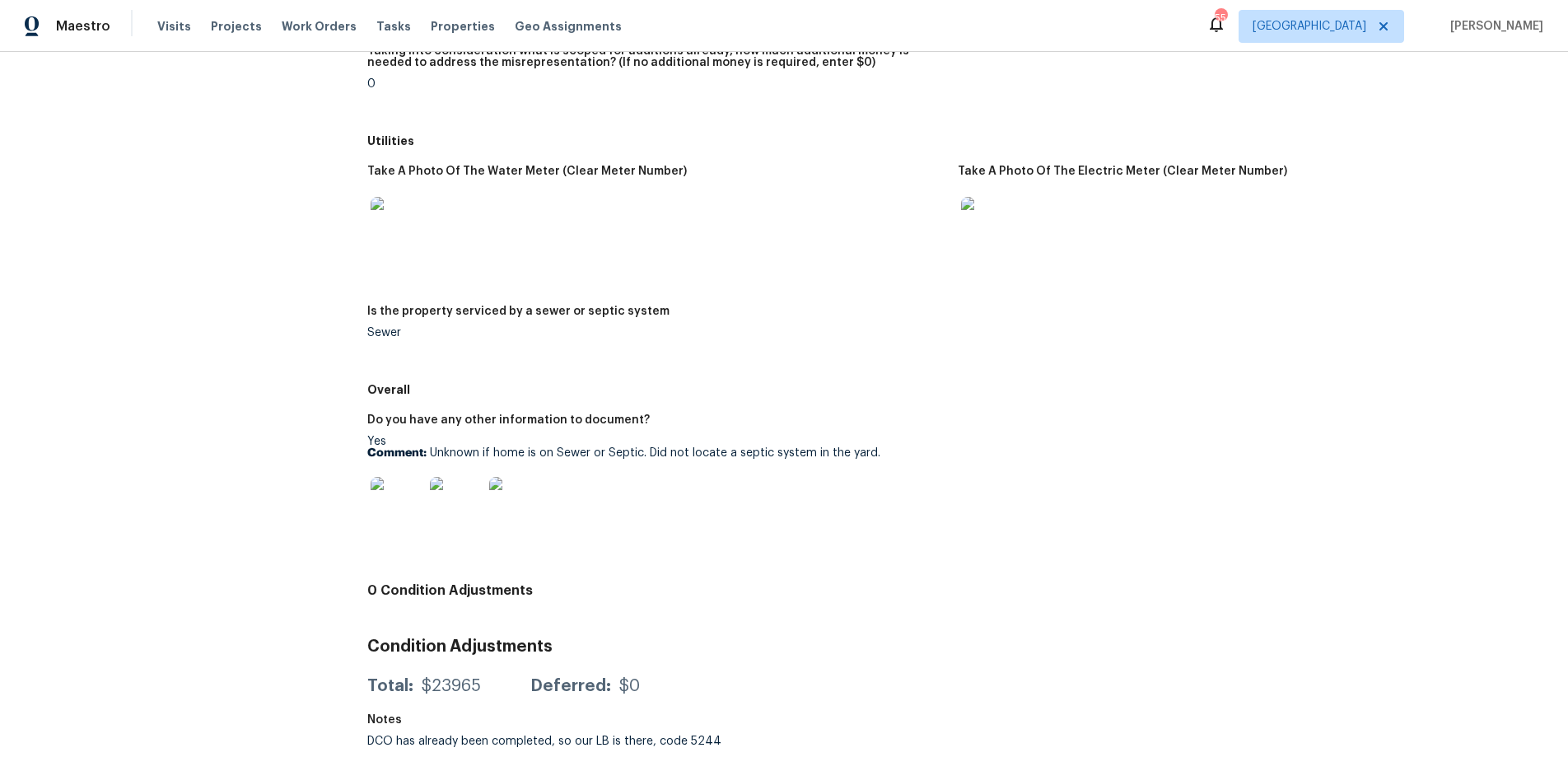
click at [505, 502] on img at bounding box center [516, 503] width 53 height 53
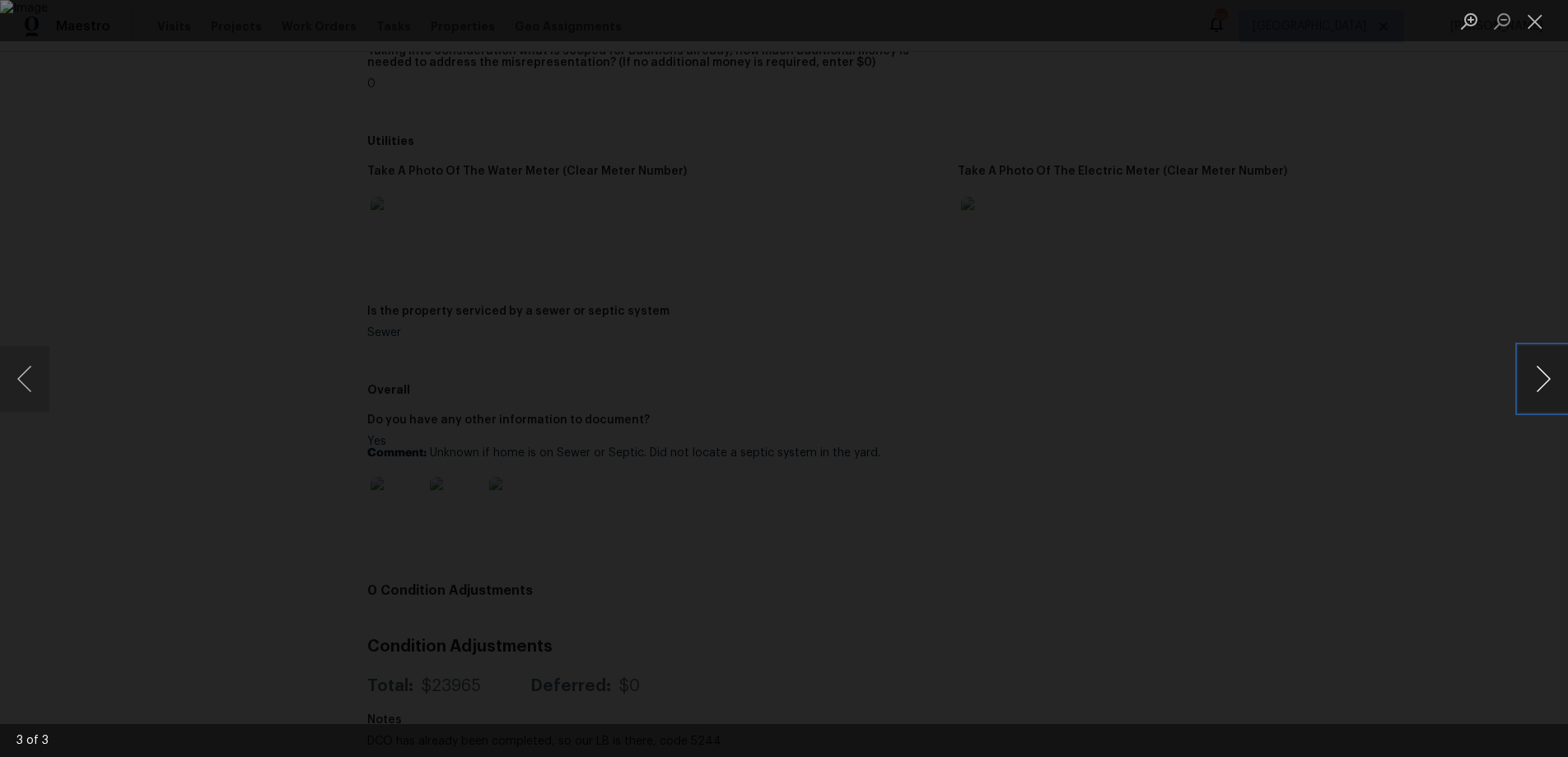
click at [1544, 370] on button "Next image" at bounding box center [1543, 378] width 50 height 66
click at [1543, 370] on button "Next image" at bounding box center [1543, 378] width 50 height 66
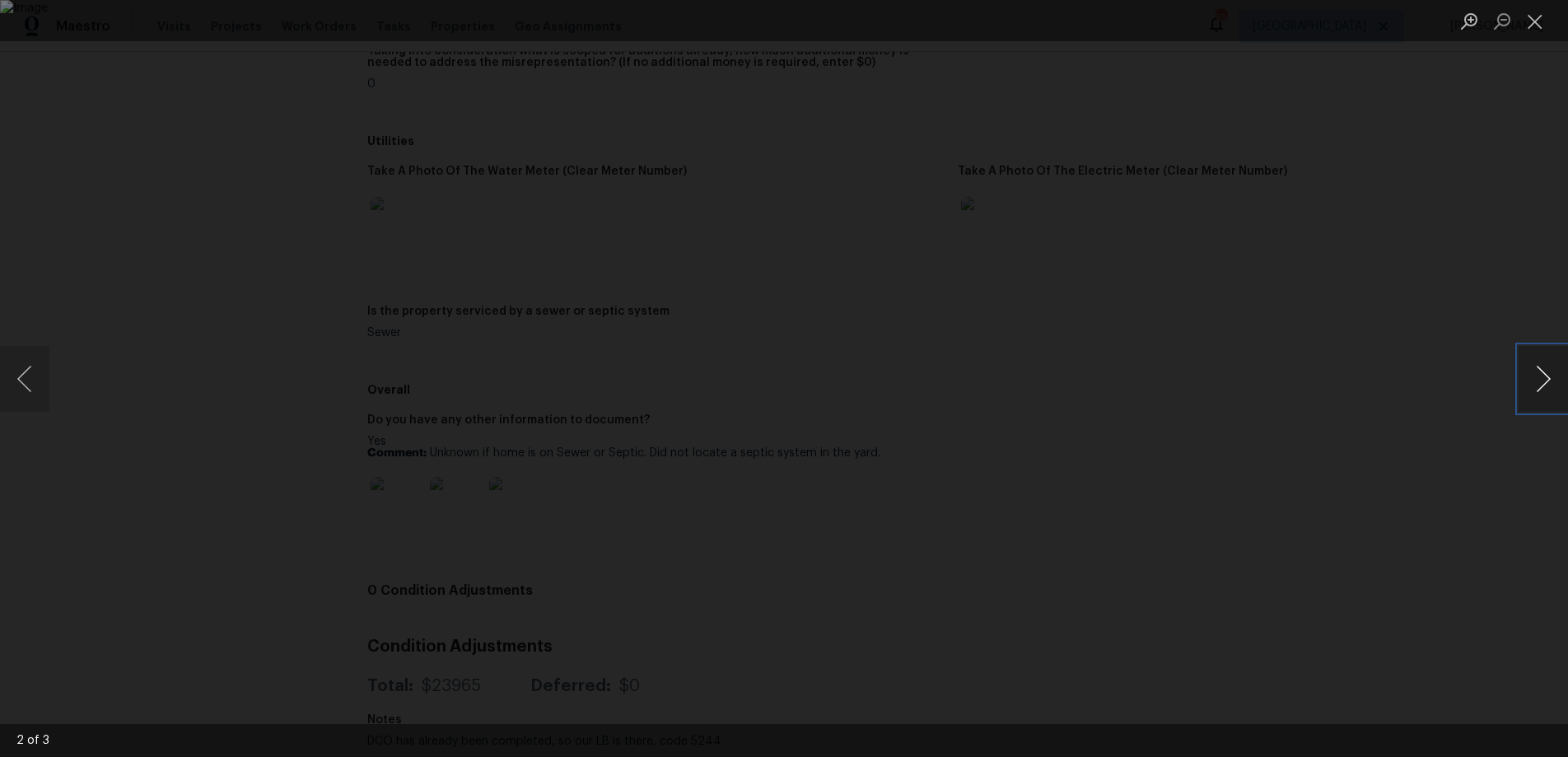
click at [1542, 370] on button "Next image" at bounding box center [1543, 378] width 50 height 66
click at [1541, 370] on button "Next image" at bounding box center [1543, 378] width 50 height 66
click at [1542, 370] on button "Next image" at bounding box center [1543, 378] width 50 height 66
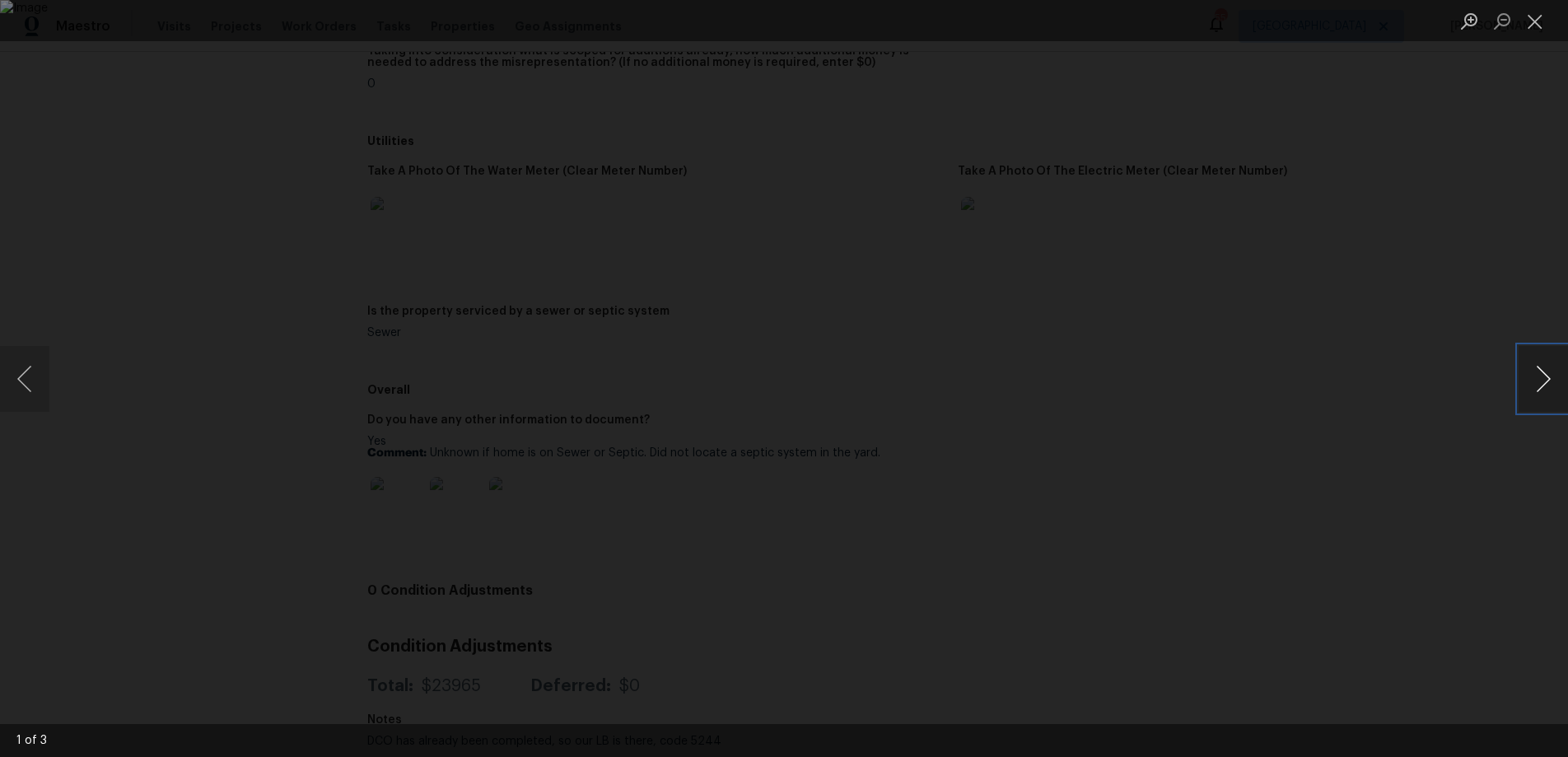
click at [1542, 369] on button "Next image" at bounding box center [1543, 378] width 50 height 66
click at [1539, 19] on button "Close lightbox" at bounding box center [1534, 21] width 33 height 29
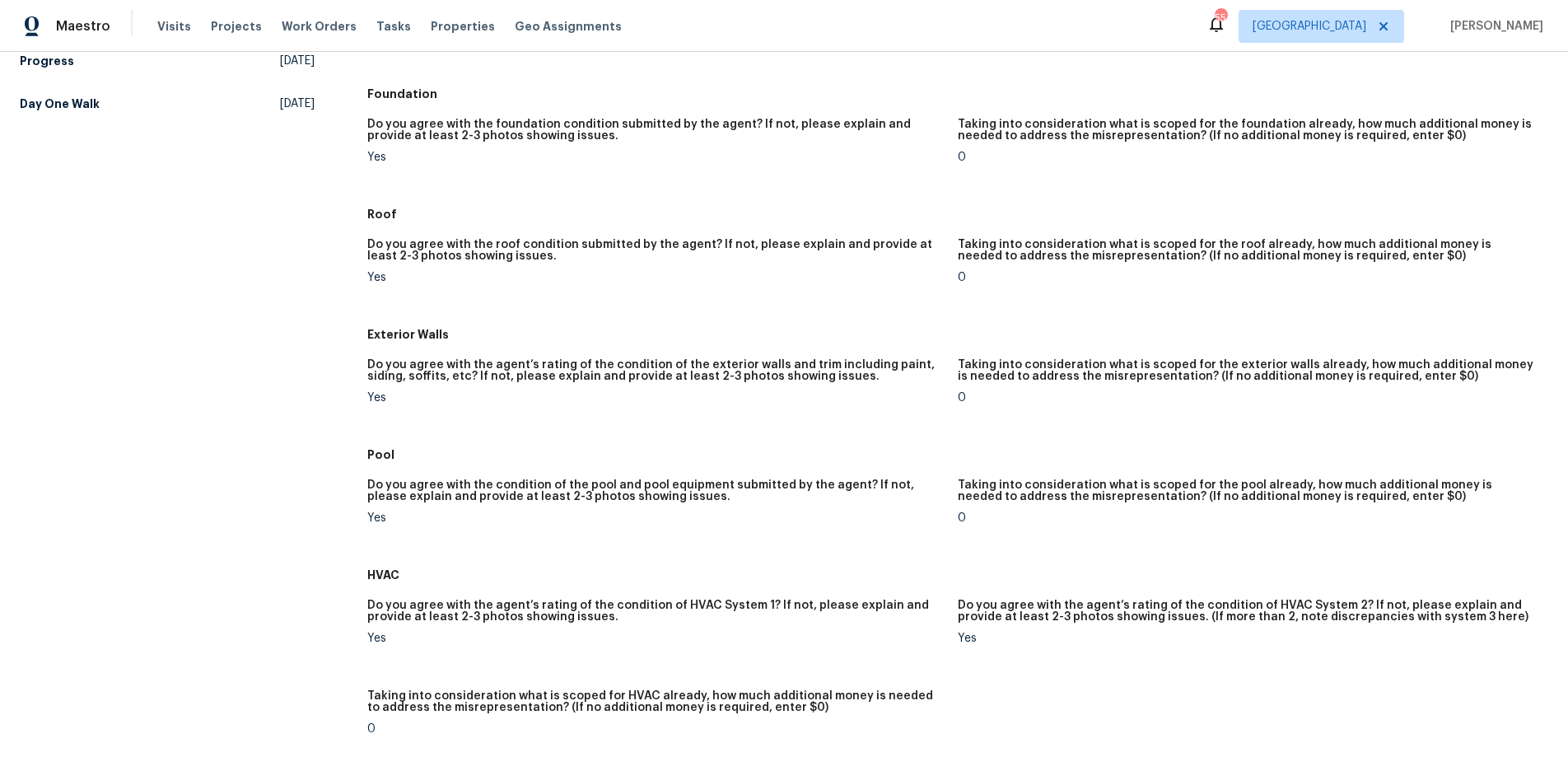
scroll to position [0, 0]
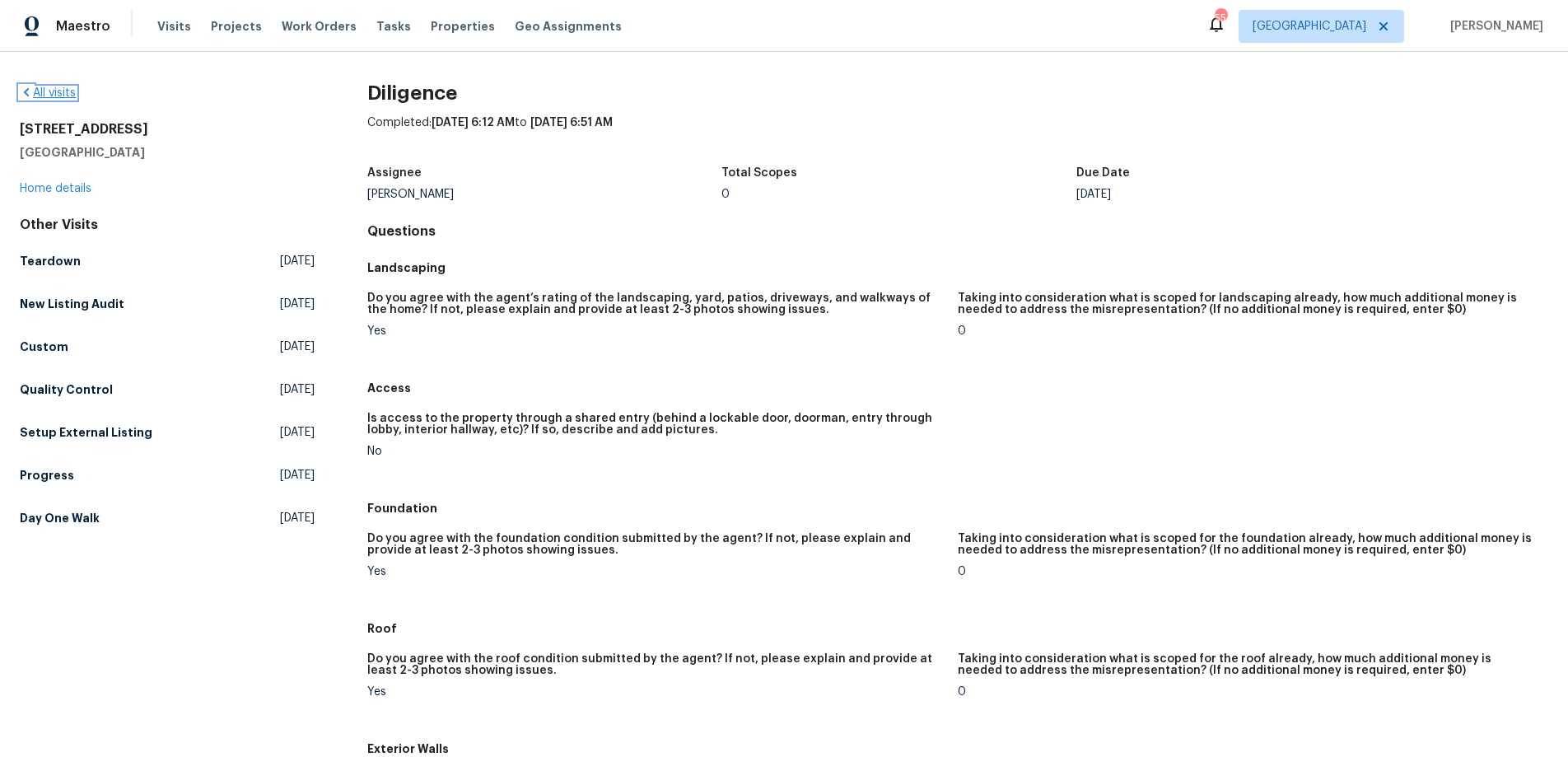
click at [47, 92] on link "All visits" at bounding box center [48, 93] width 56 height 11
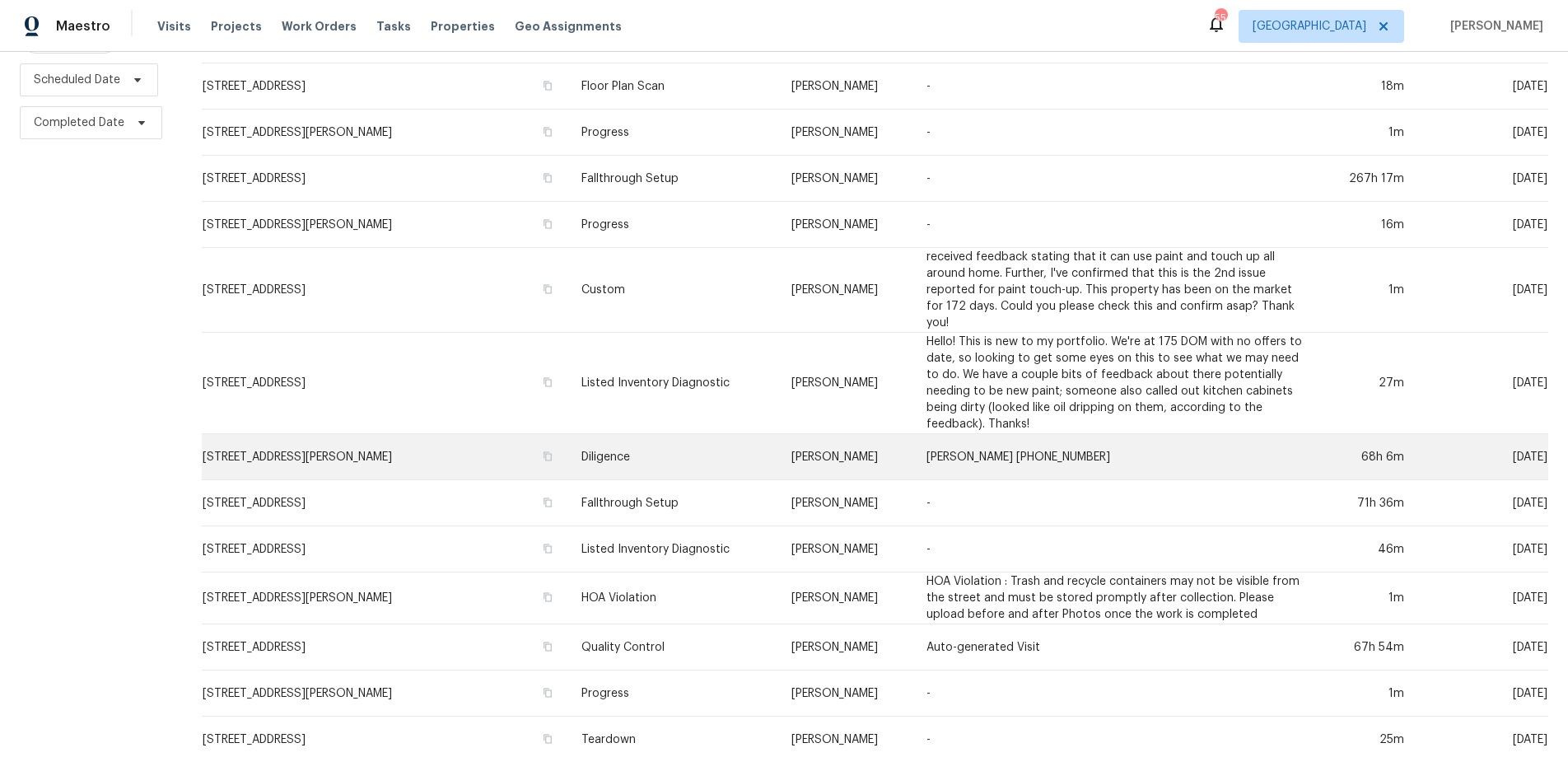
scroll to position [234, 0]
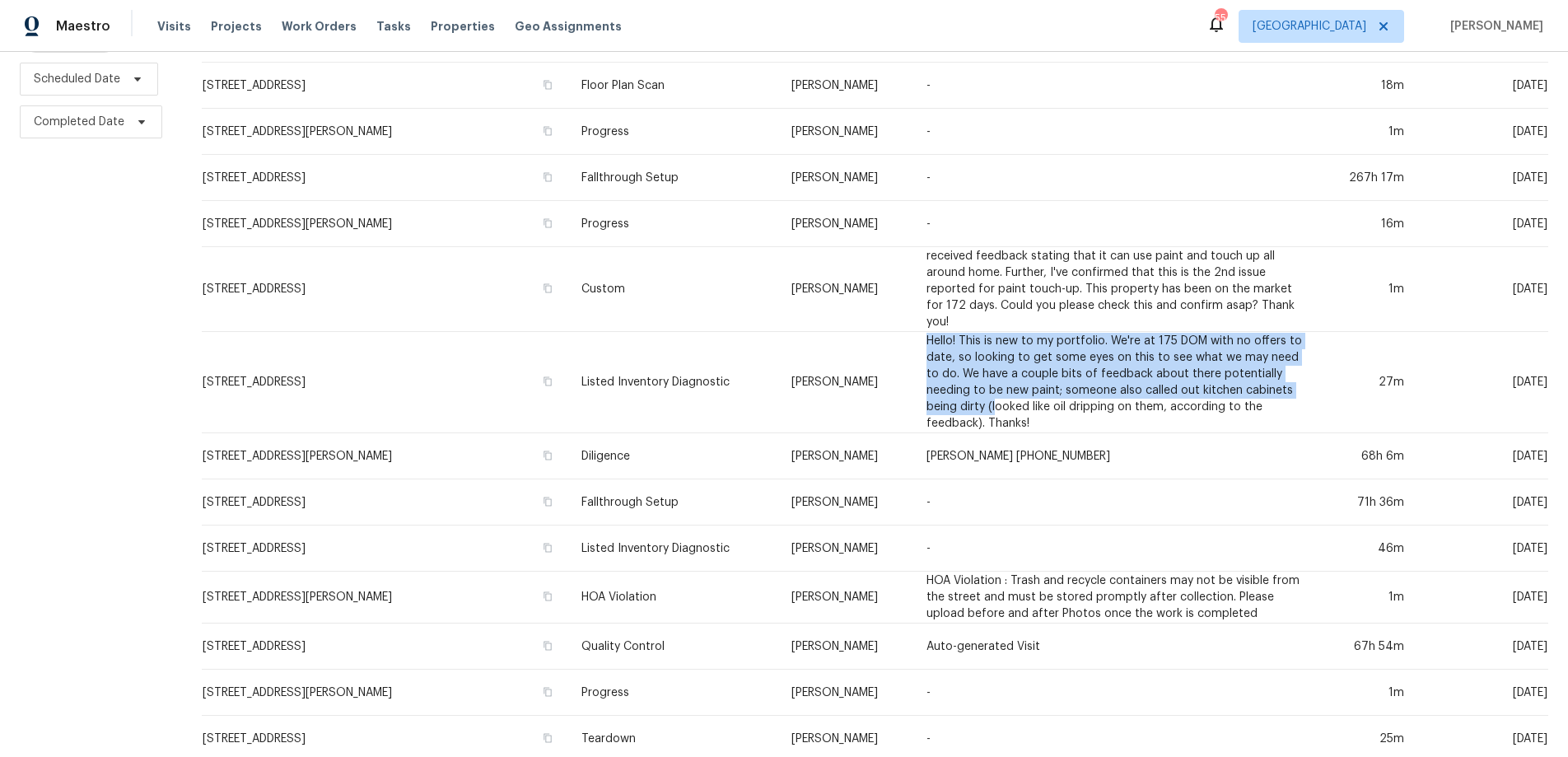
drag, startPoint x: 921, startPoint y: 325, endPoint x: 990, endPoint y: 396, distance: 99.0
click at [990, 394] on td "Hello! This is new to my portfolio. We're at 175 DOM with no offers to date, so…" at bounding box center [1115, 382] width 404 height 101
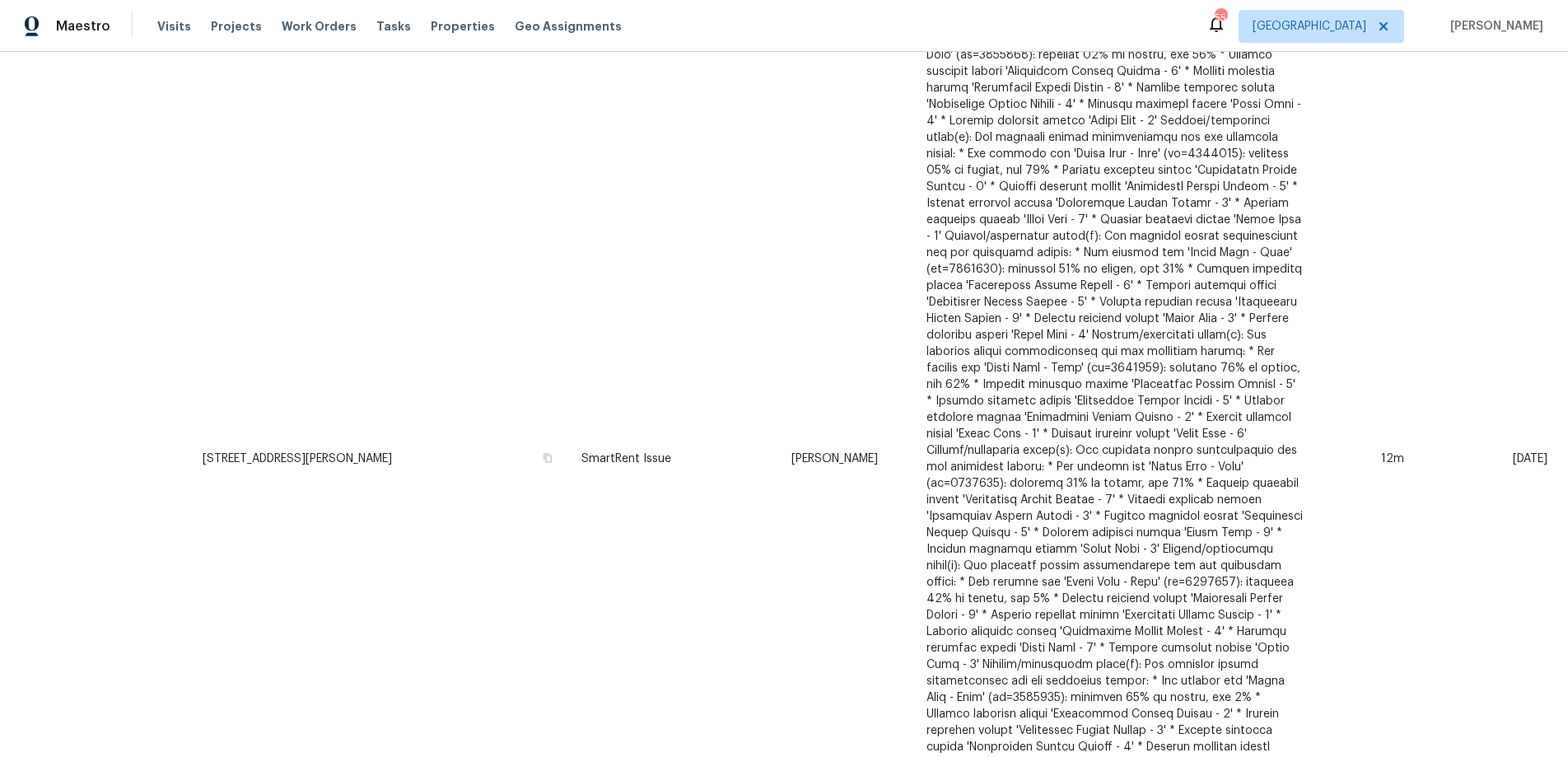
scroll to position [1630, 0]
